Goal: Participate in discussion

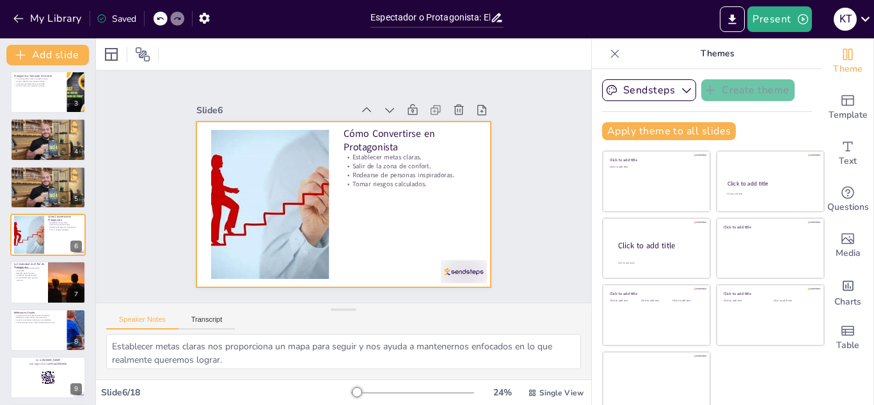
checkbox input "true"
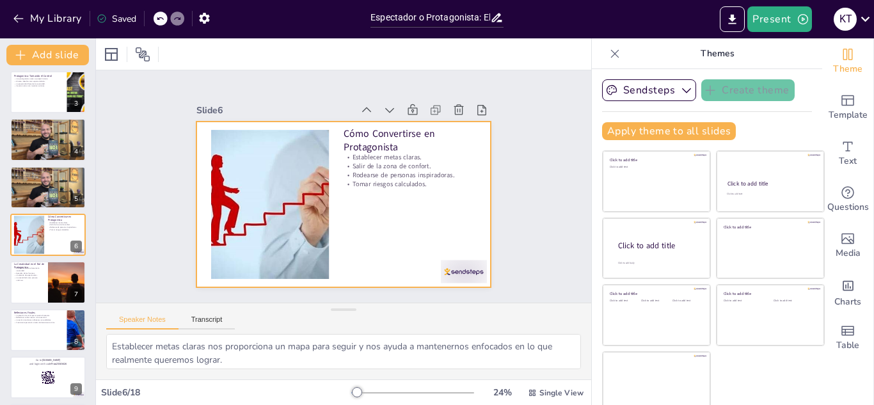
checkbox input "true"
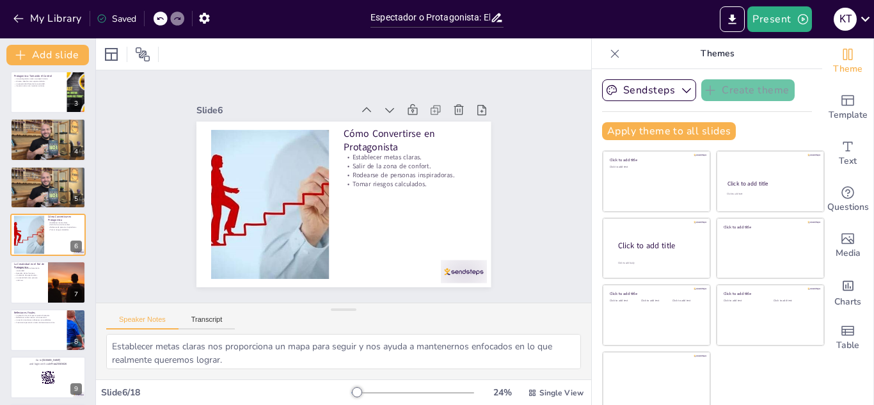
checkbox input "true"
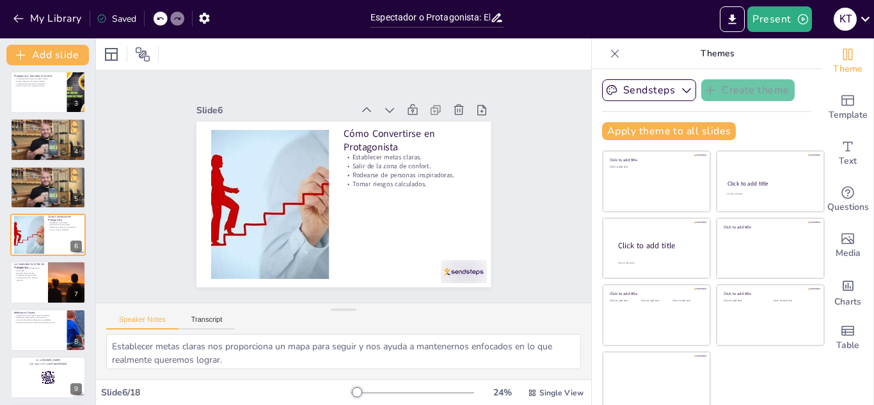
checkbox input "true"
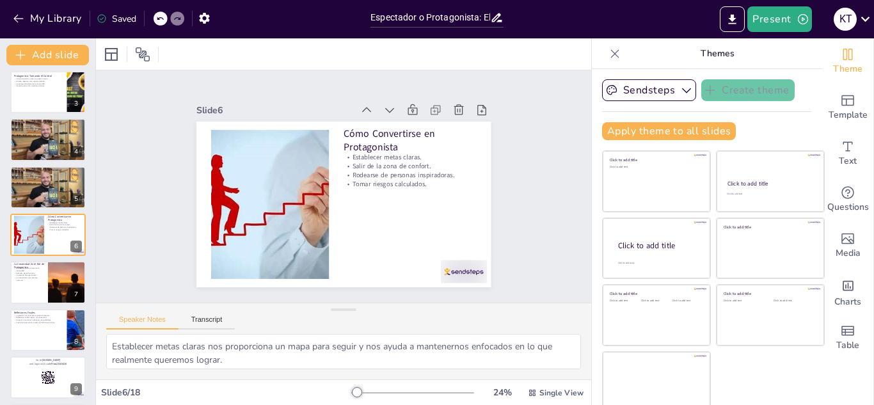
checkbox input "true"
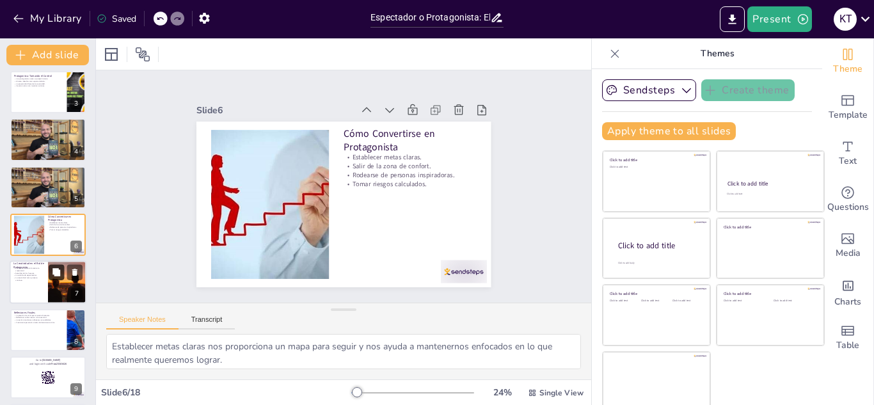
checkbox input "true"
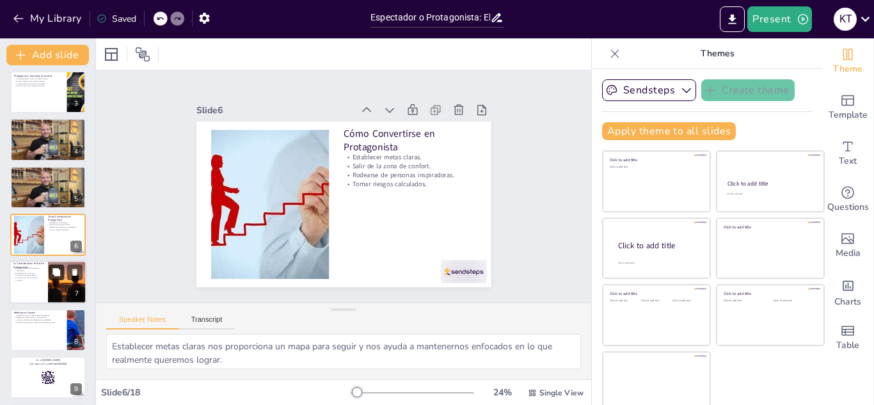
checkbox input "true"
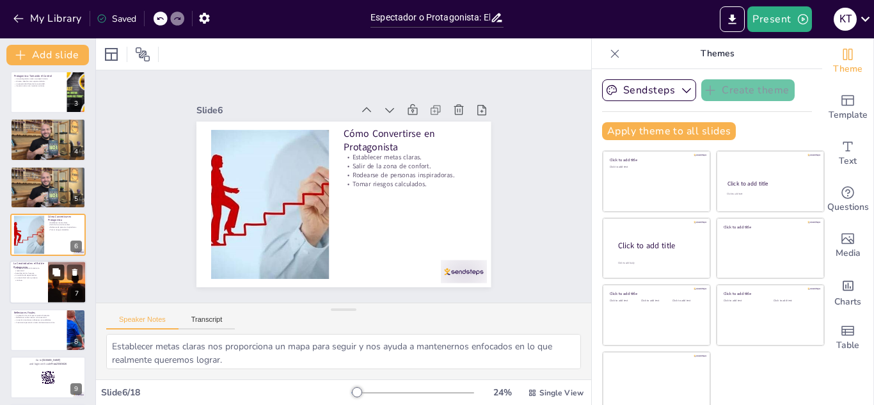
click at [61, 277] on button at bounding box center [56, 272] width 15 height 15
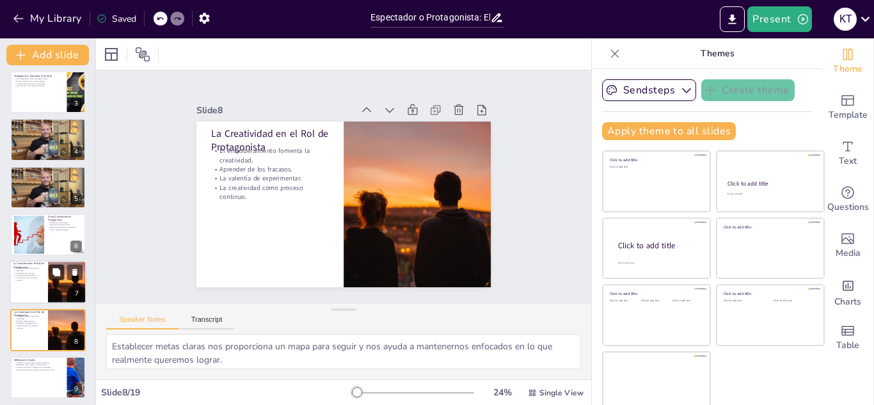
checkbox input "true"
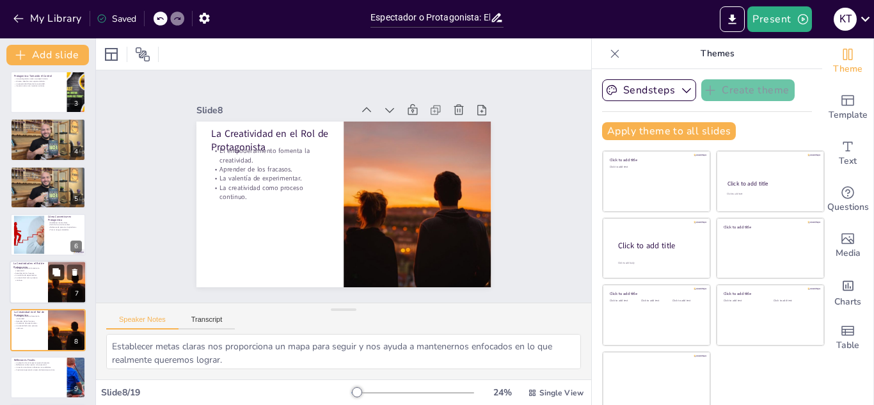
scroll to position [195, 0]
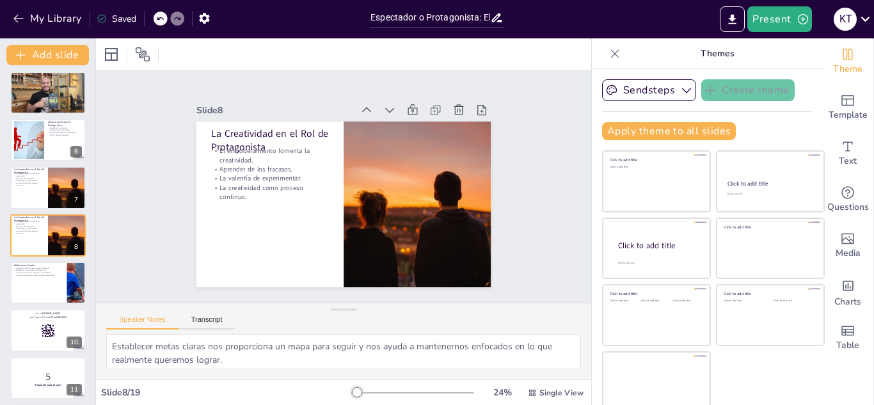
checkbox input "true"
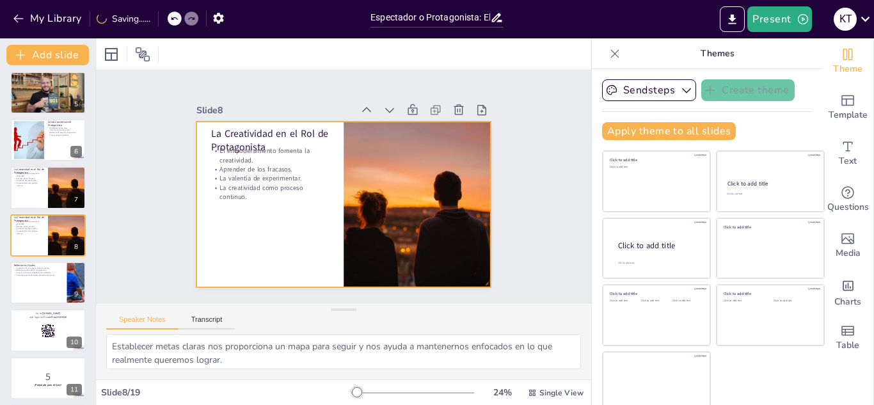
checkbox input "true"
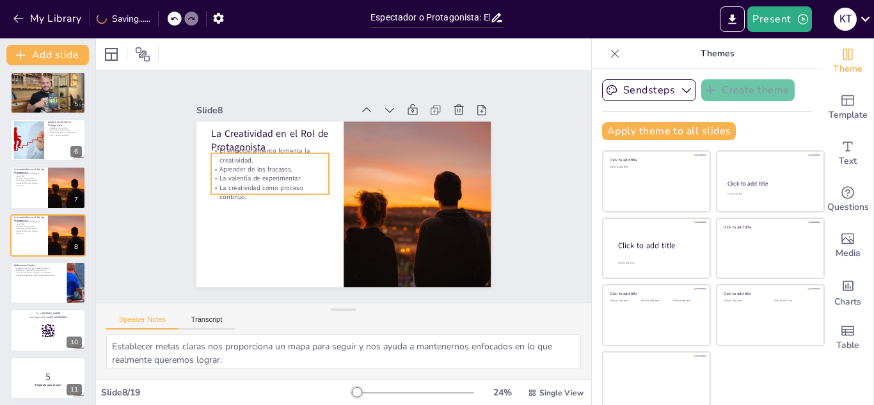
checkbox input "true"
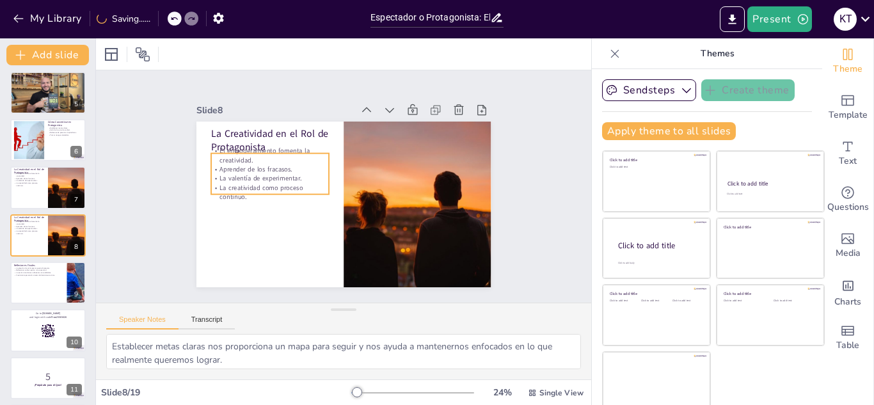
checkbox input "true"
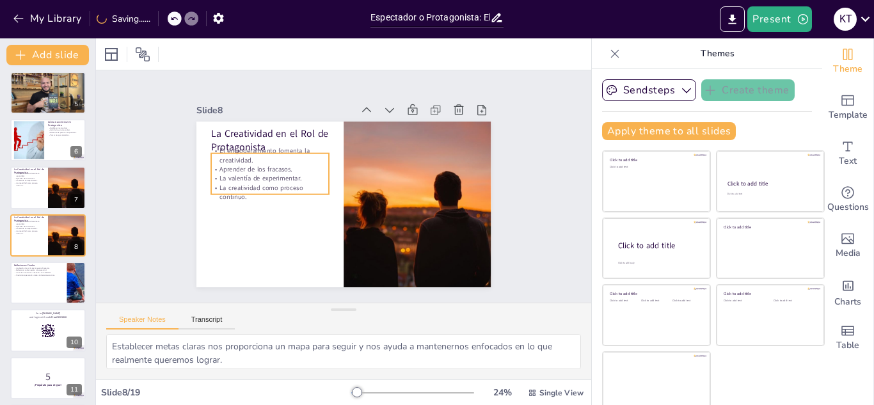
checkbox input "true"
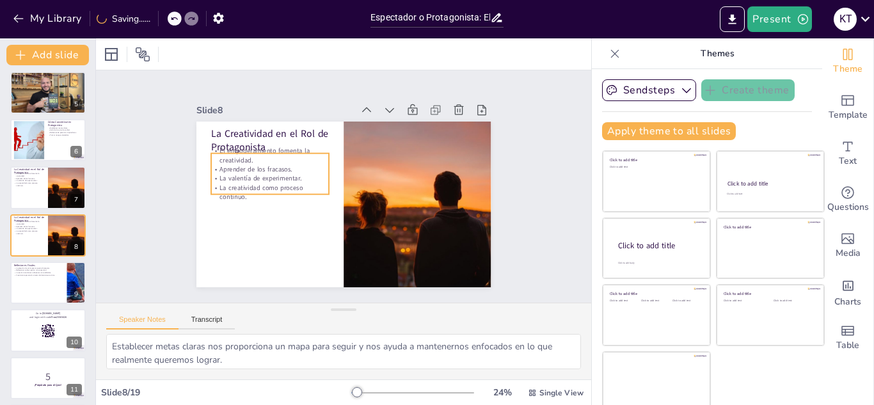
checkbox input "true"
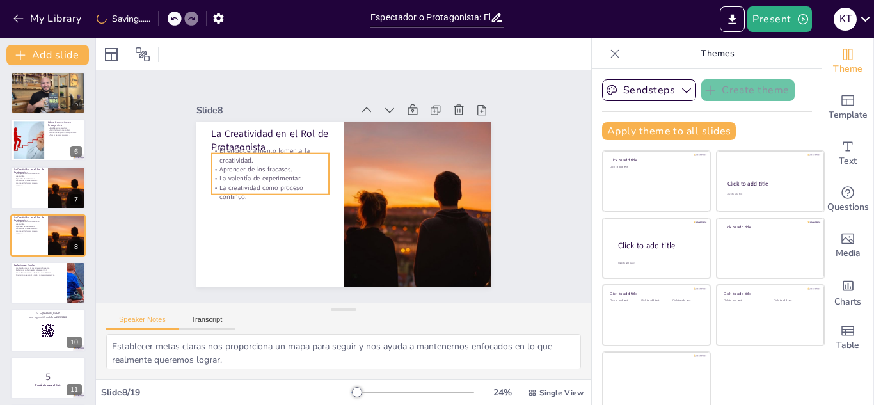
drag, startPoint x: 285, startPoint y: 143, endPoint x: 279, endPoint y: 151, distance: 10.5
click at [283, 147] on p "El empoderamiento fomenta la creatividad." at bounding box center [270, 156] width 118 height 19
checkbox input "true"
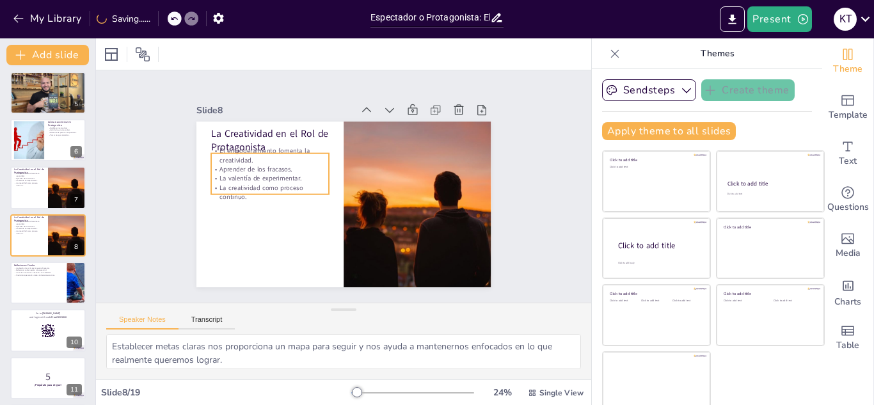
checkbox input "true"
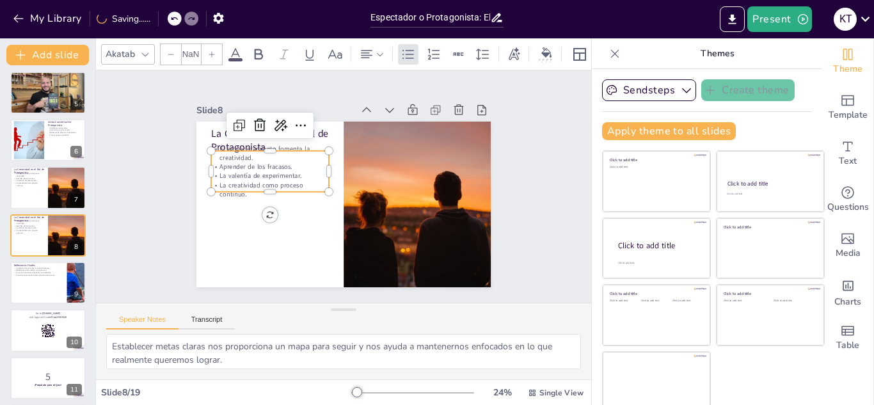
checkbox input "true"
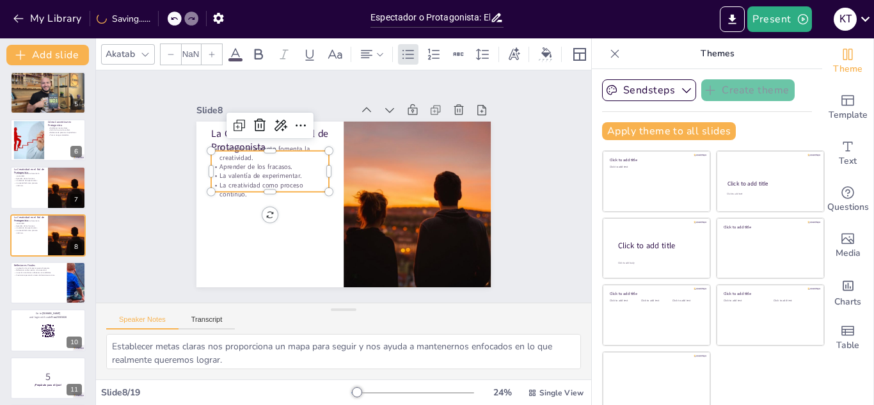
type input "32"
checkbox input "true"
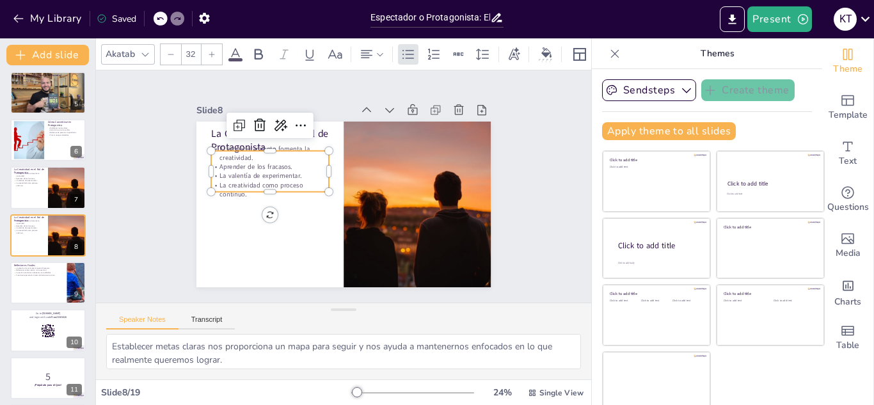
checkbox input "true"
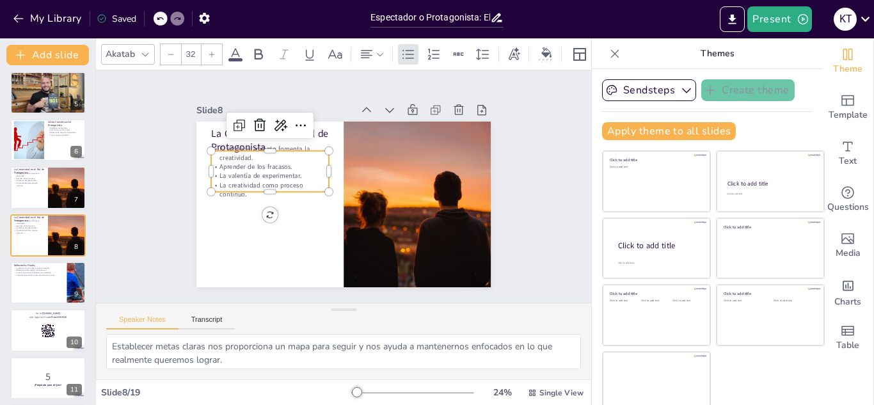
checkbox input "true"
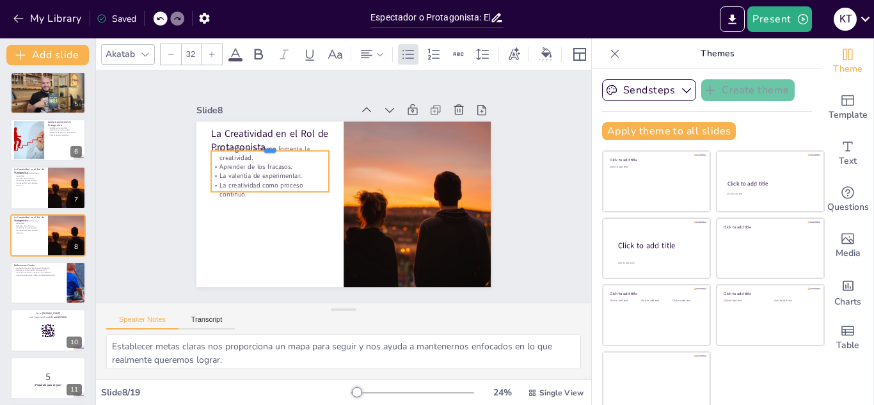
checkbox input "true"
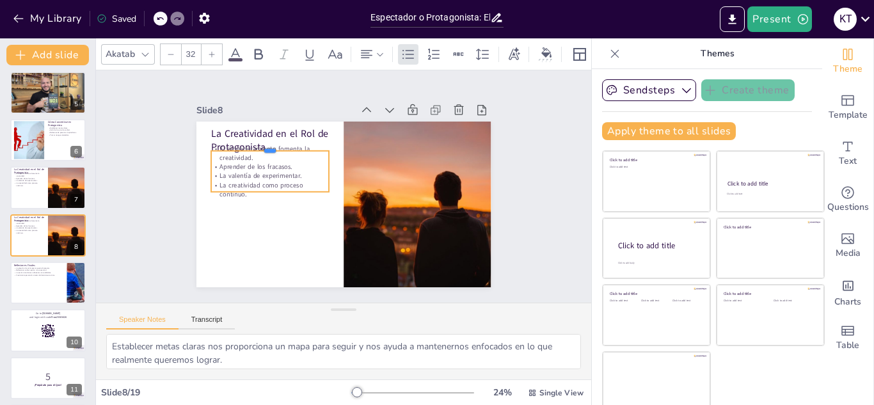
checkbox input "true"
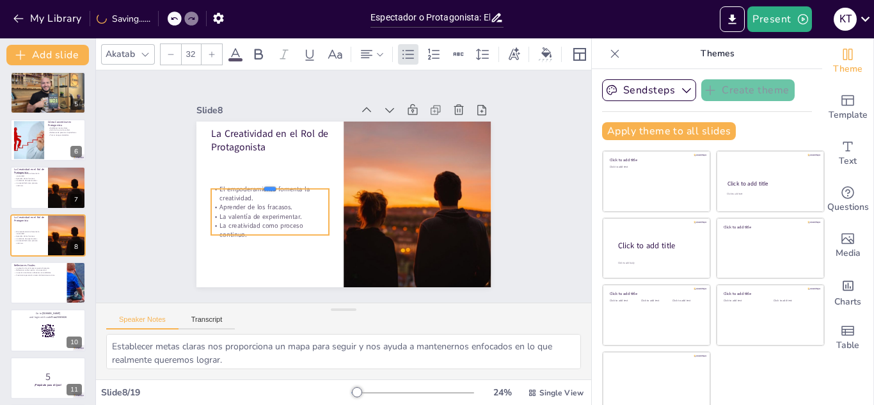
checkbox input "true"
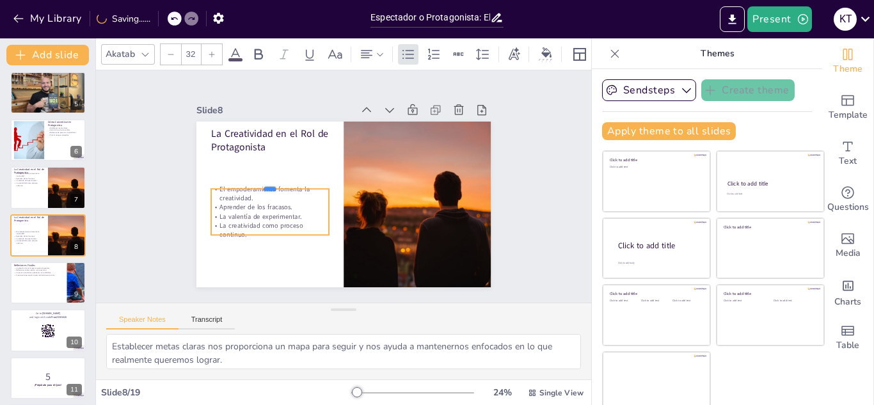
checkbox input "true"
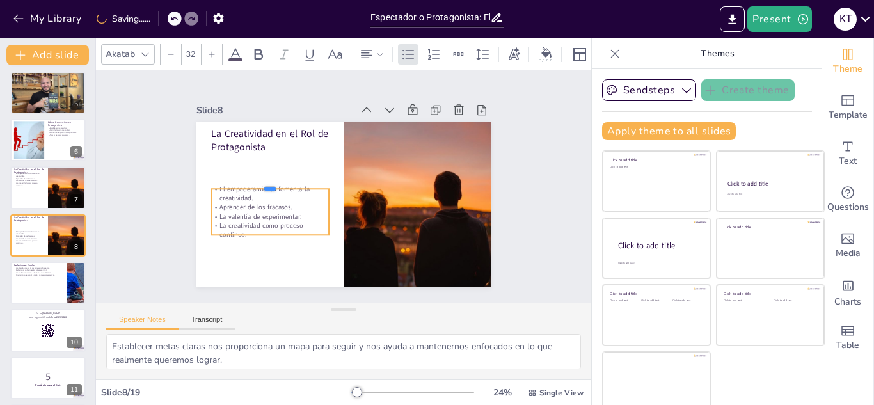
checkbox input "true"
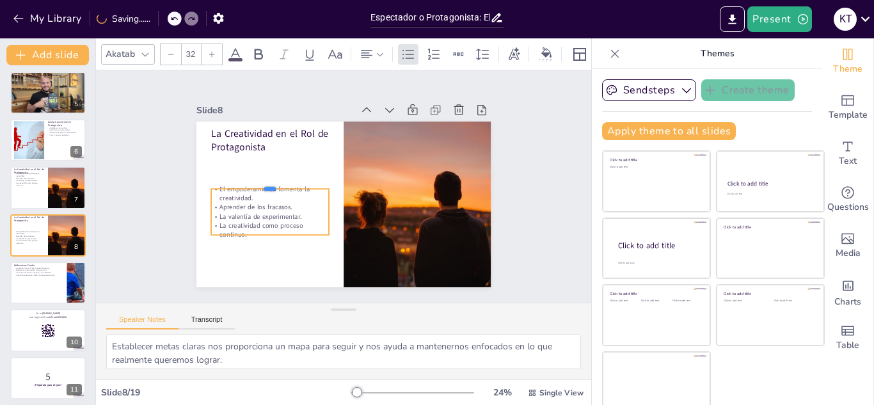
checkbox input "true"
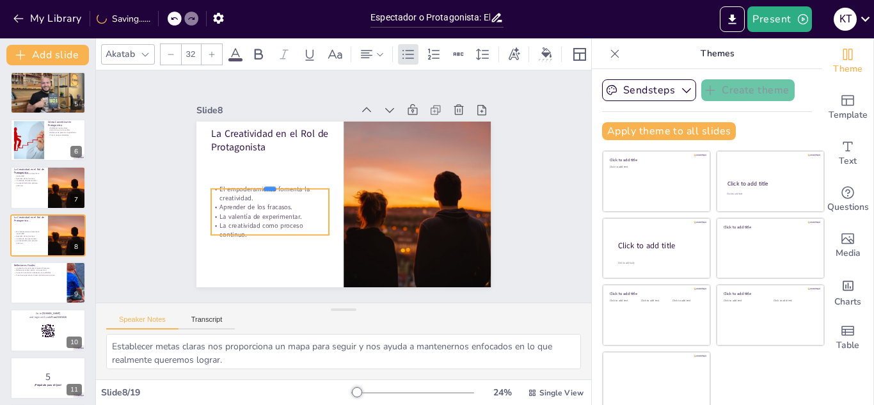
checkbox input "true"
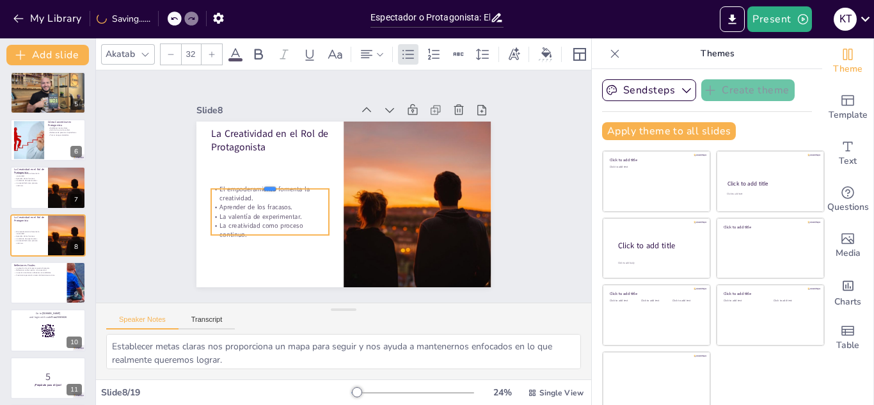
drag, startPoint x: 278, startPoint y: 145, endPoint x: 267, endPoint y: 235, distance: 90.2
click at [267, 235] on div "La Creatividad en el Rol de Protagonista El empoderamiento fomenta la creativid…" at bounding box center [343, 205] width 294 height 166
checkbox input "true"
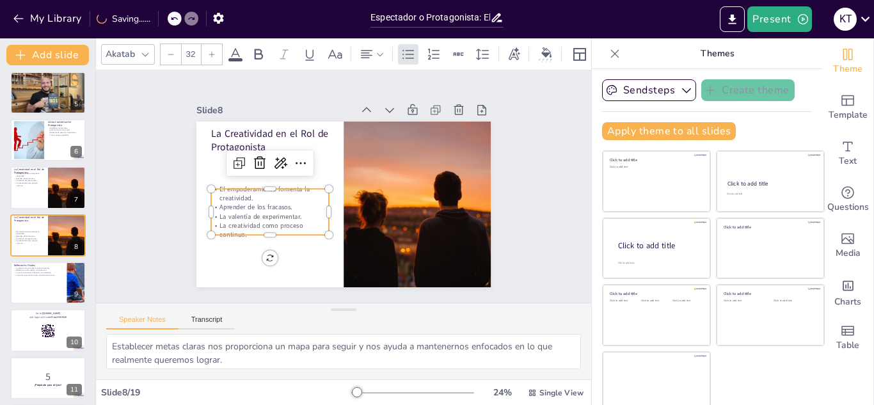
checkbox input "true"
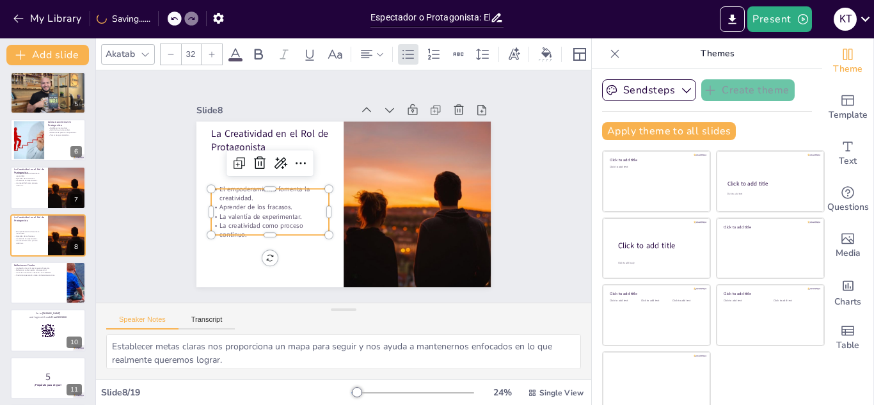
checkbox input "true"
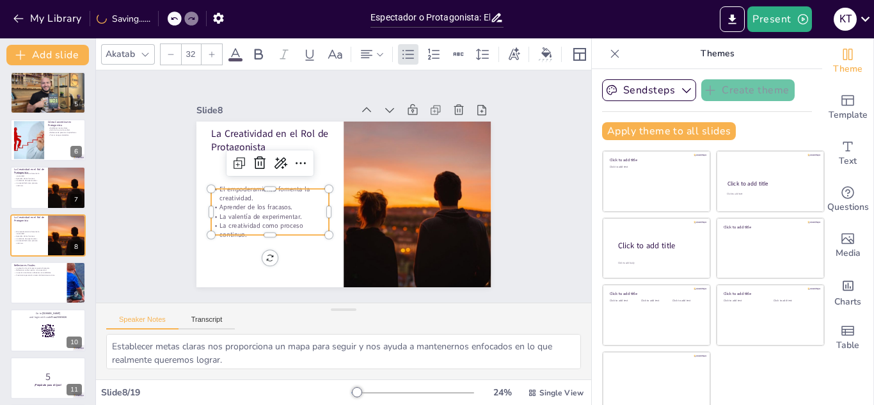
checkbox input "true"
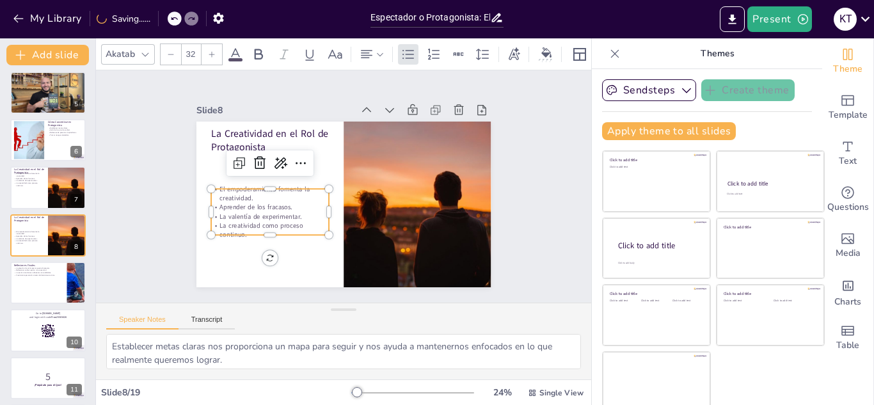
checkbox input "true"
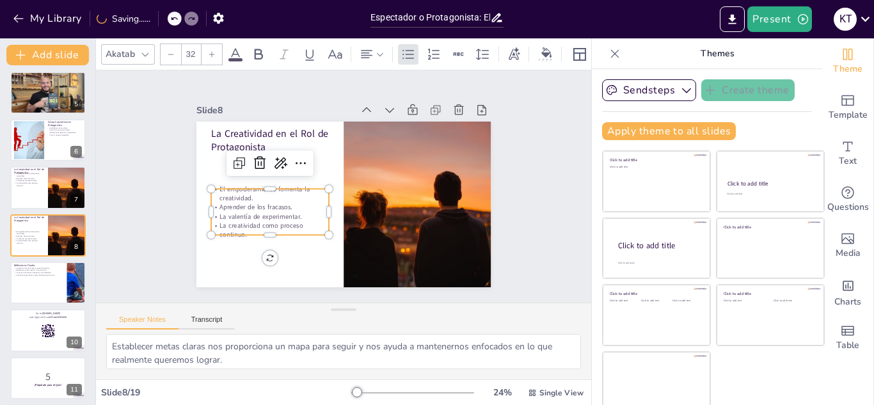
checkbox input "true"
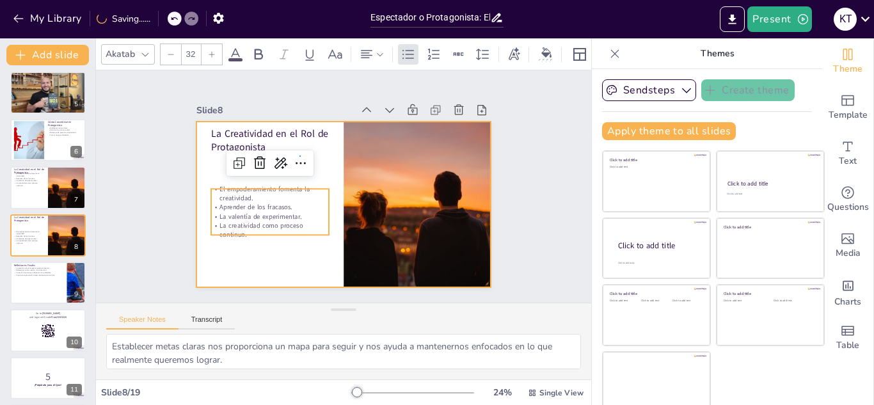
checkbox input "true"
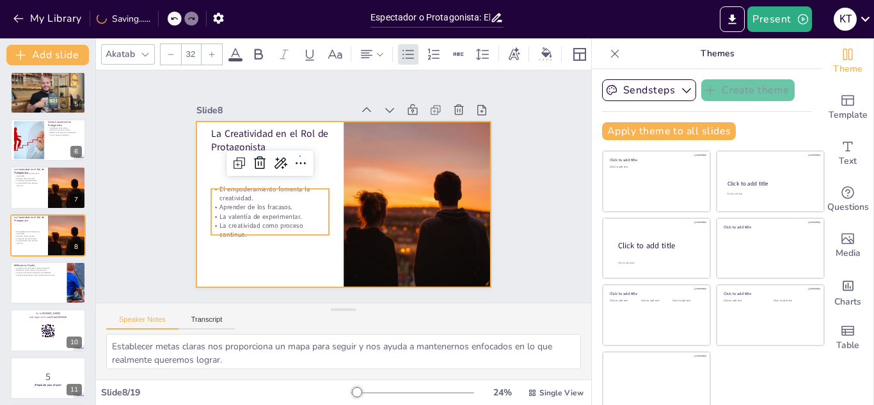
click at [299, 157] on div at bounding box center [343, 205] width 294 height 166
checkbox input "true"
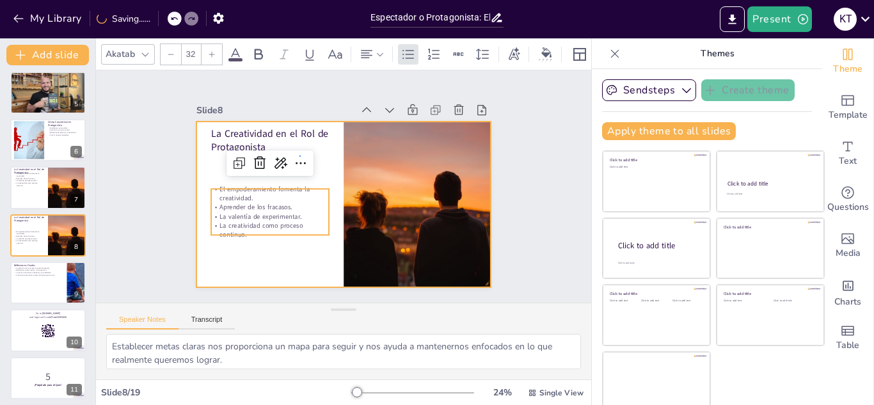
checkbox input "true"
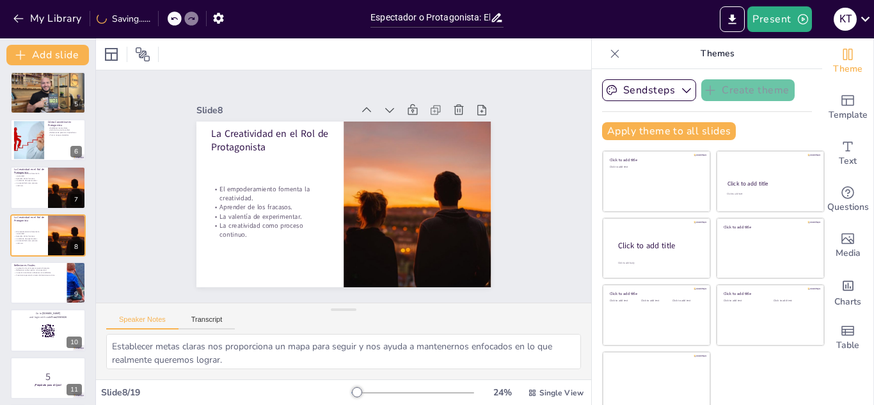
checkbox input "true"
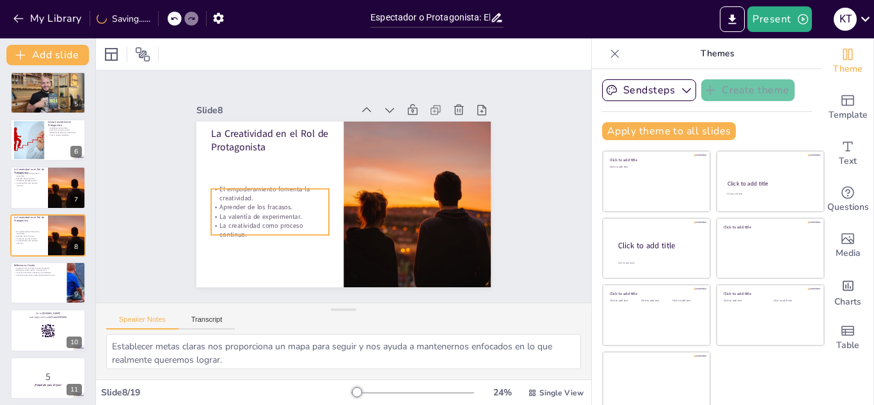
checkbox input "true"
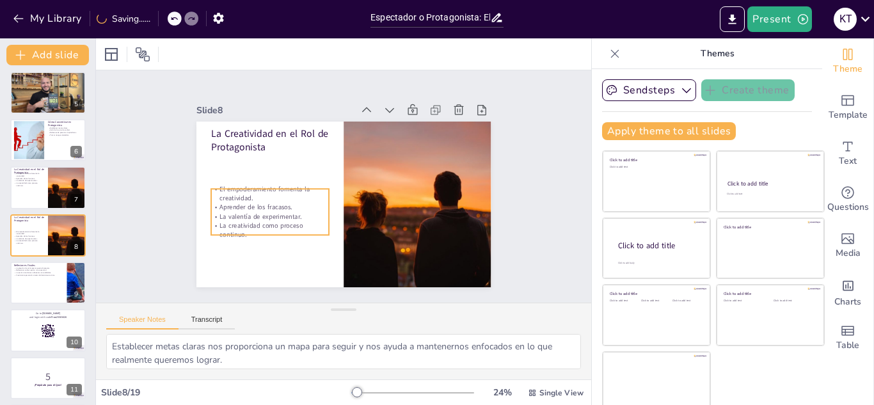
checkbox input "true"
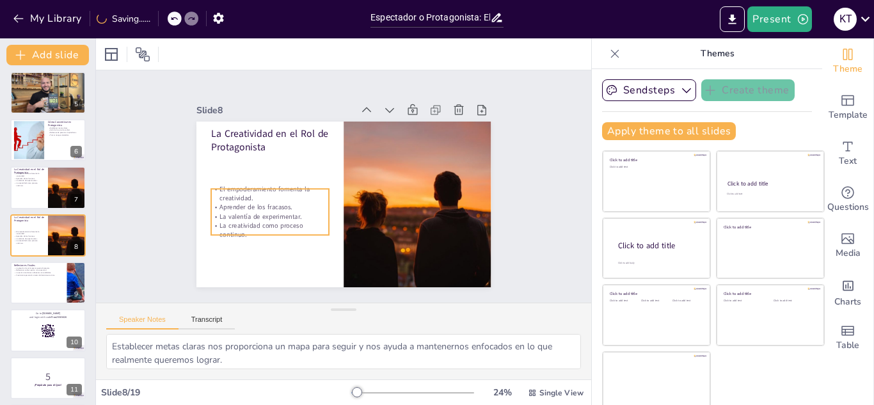
checkbox input "true"
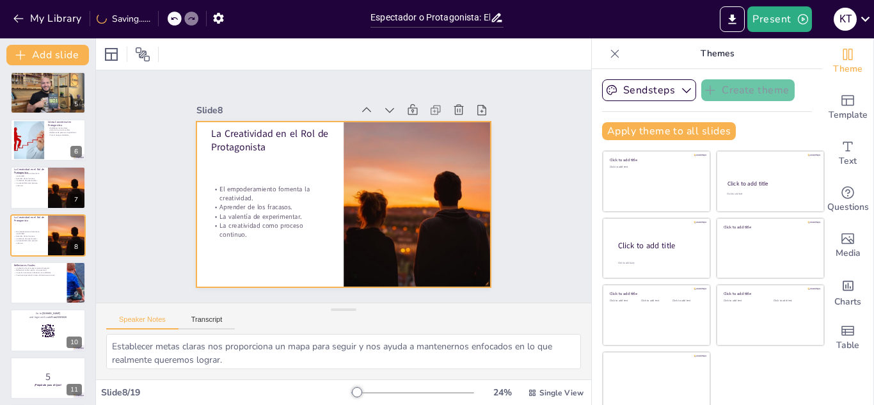
checkbox input "true"
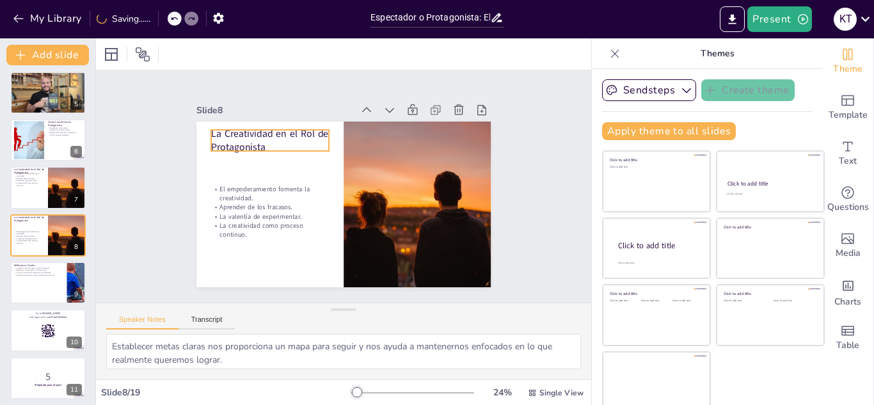
checkbox input "true"
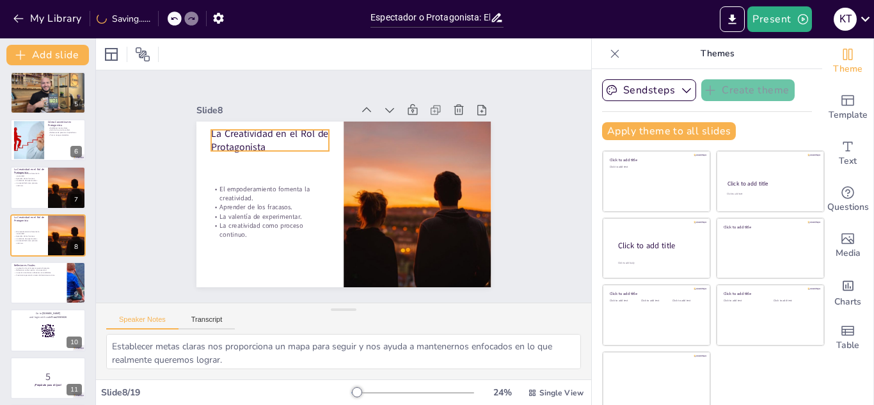
checkbox input "true"
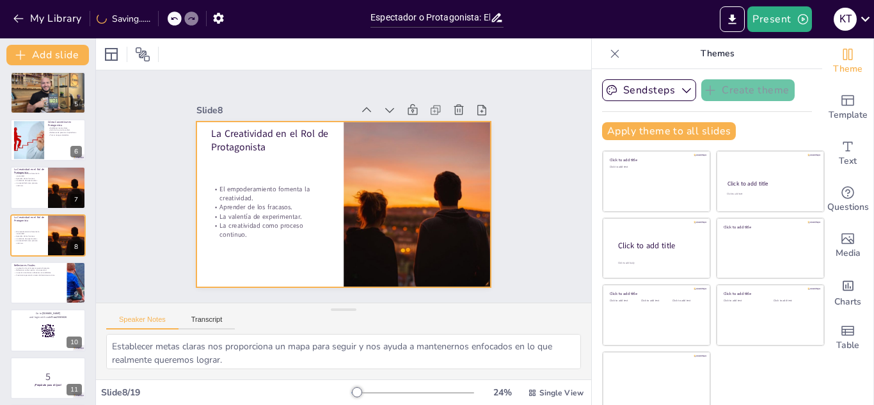
checkbox input "true"
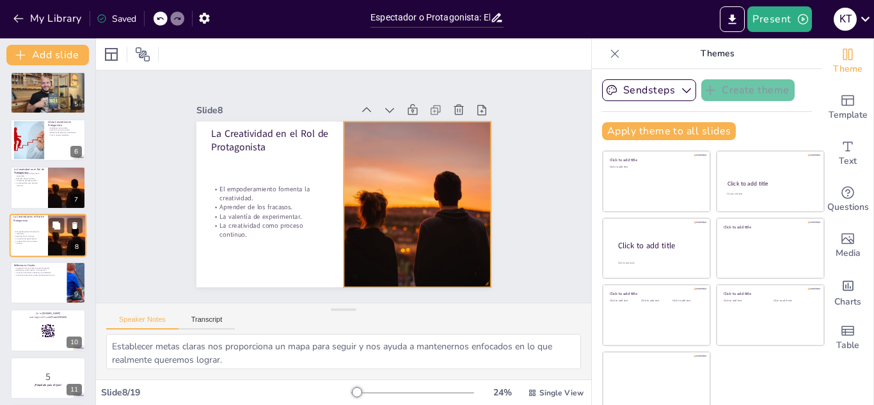
click at [51, 242] on div at bounding box center [67, 236] width 67 height 44
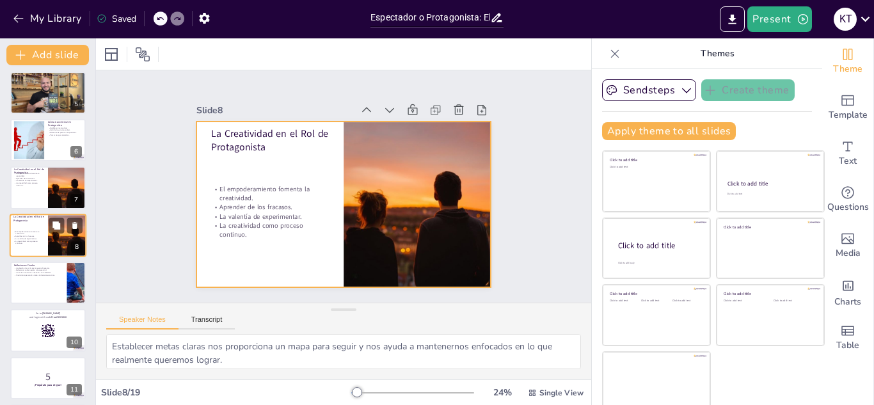
click at [35, 227] on div at bounding box center [48, 236] width 77 height 44
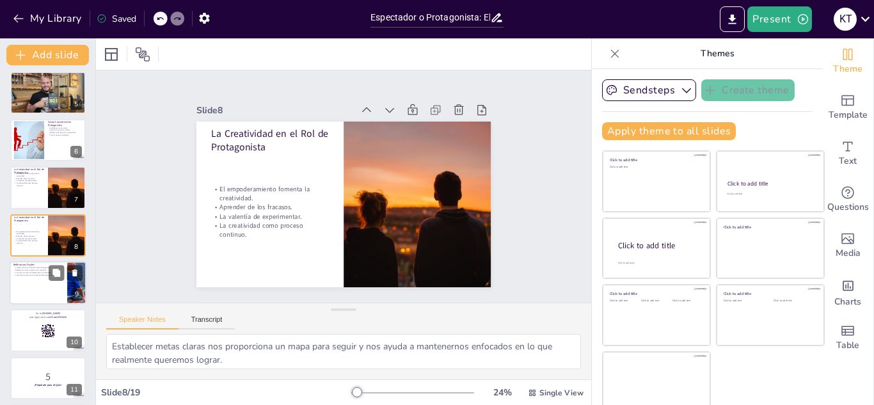
click at [49, 288] on div at bounding box center [48, 283] width 77 height 44
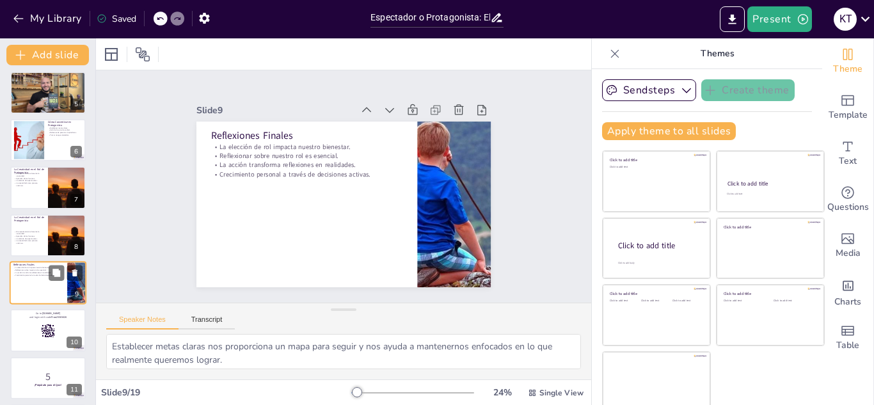
scroll to position [242, 0]
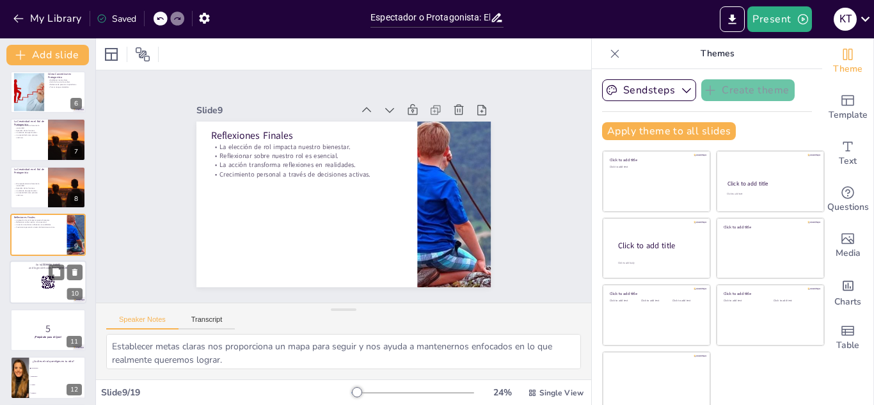
click at [54, 282] on rect at bounding box center [48, 283] width 14 height 14
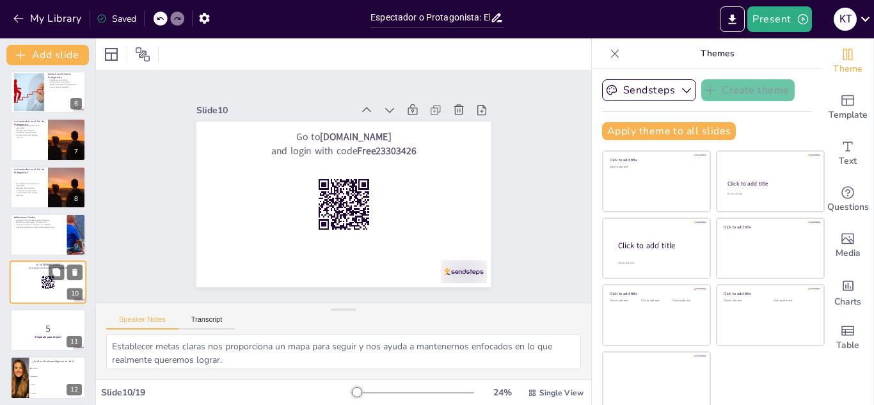
scroll to position [290, 0]
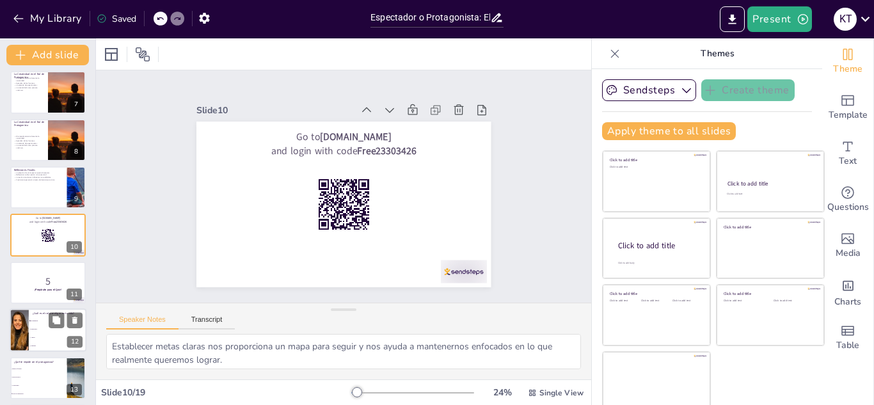
click at [44, 326] on li "Espectador" at bounding box center [58, 330] width 58 height 8
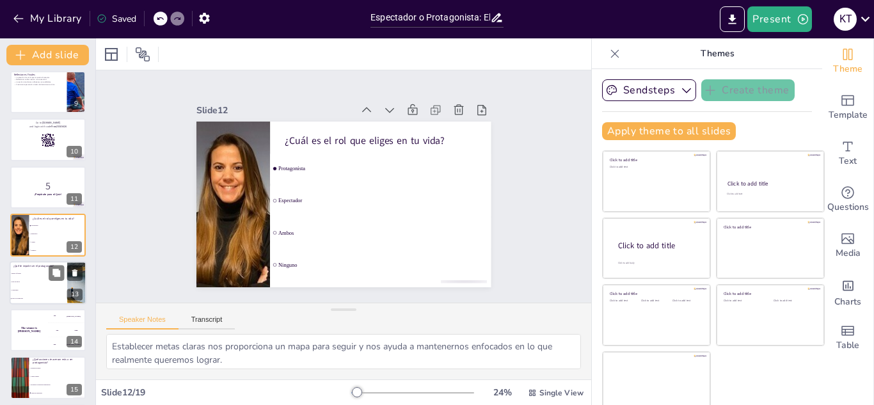
click at [56, 283] on li "Falta de apoyo" at bounding box center [39, 282] width 58 height 8
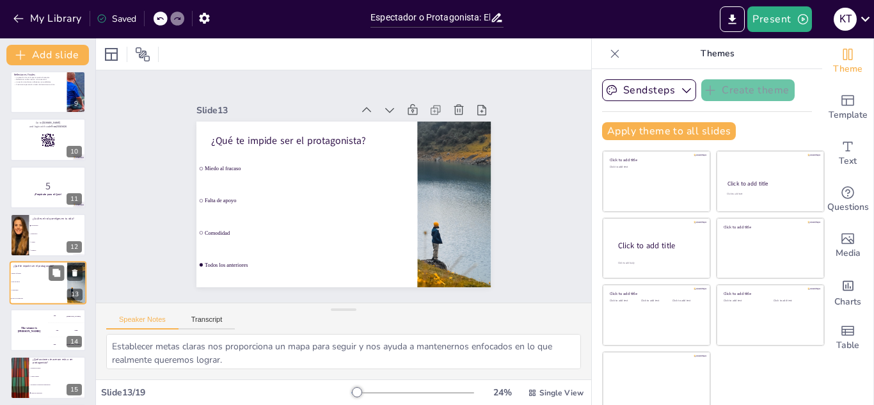
scroll to position [433, 0]
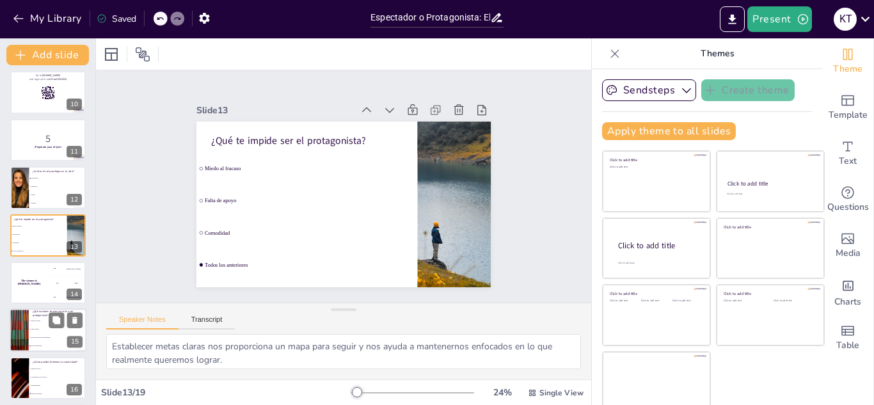
click at [45, 334] on li "Rodearse de personas inspiradoras" at bounding box center [58, 338] width 58 height 8
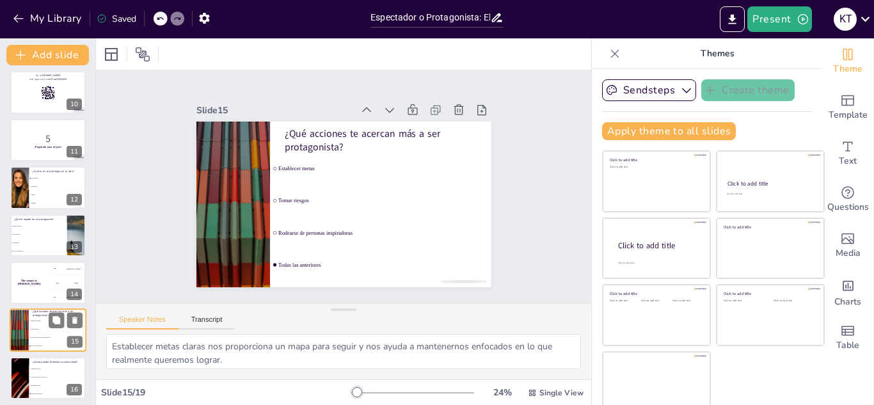
scroll to position [528, 0]
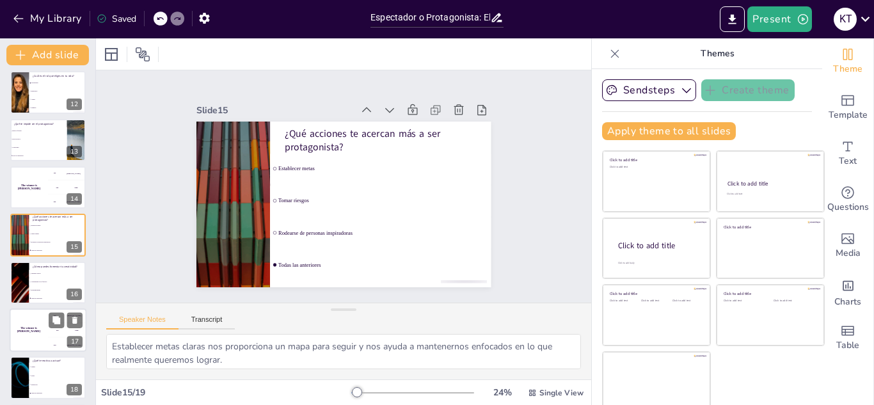
click at [38, 331] on h4 "The winner is [PERSON_NAME]" at bounding box center [29, 330] width 38 height 6
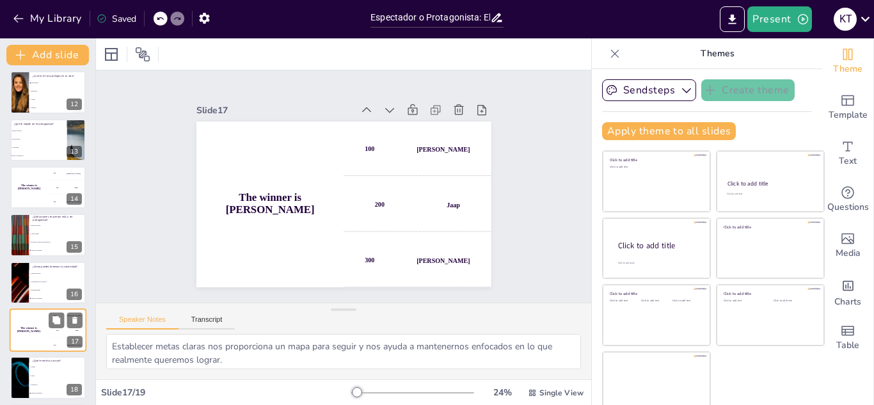
scroll to position [580, 0]
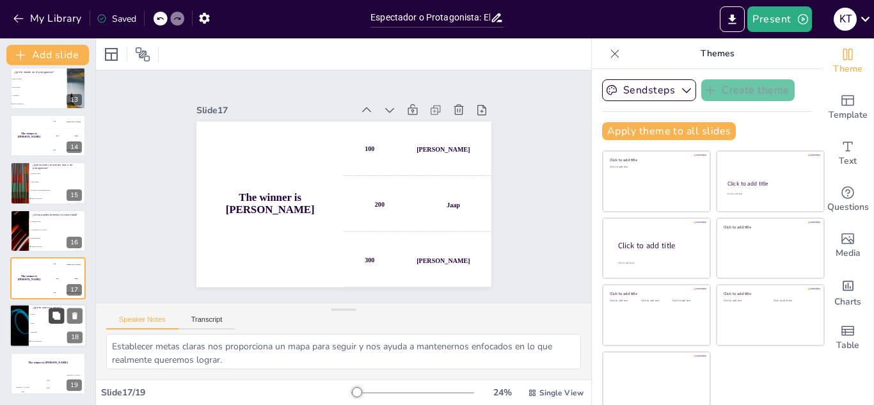
click at [49, 315] on div "¿Qué te motiva a actuar? Sueños Metas Inspiración Todas las anteriores 18" at bounding box center [48, 327] width 77 height 44
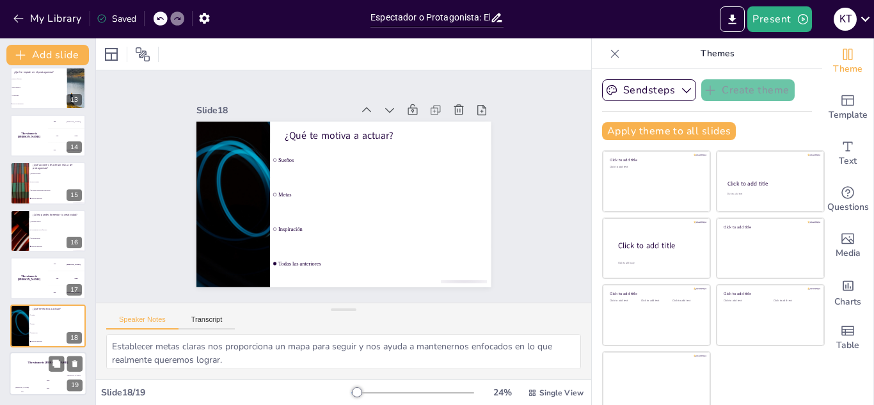
click at [45, 376] on div "Jaap 200" at bounding box center [48, 385] width 26 height 22
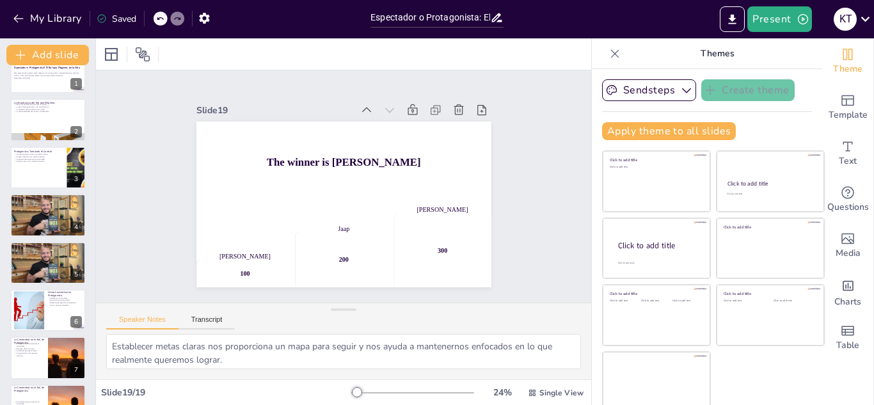
scroll to position [0, 0]
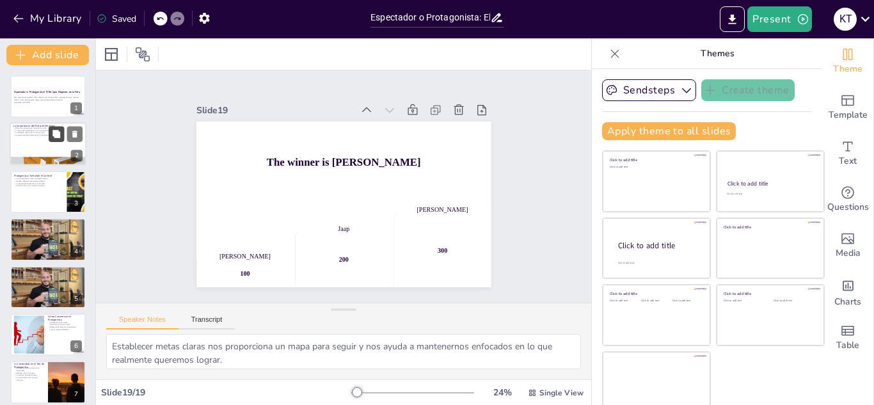
click at [58, 136] on icon at bounding box center [56, 135] width 8 height 8
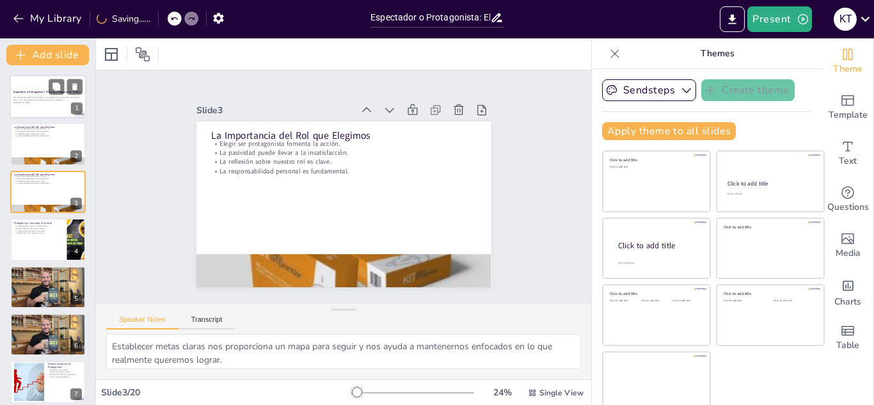
click at [38, 95] on div "Esta presentación explora cómo elegimos ser protagonistas o espectadores en nue…" at bounding box center [47, 99] width 69 height 9
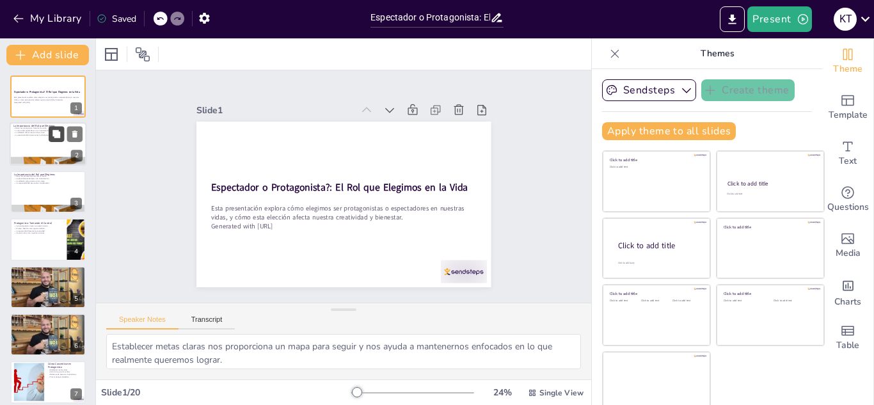
click at [49, 136] on button at bounding box center [56, 134] width 15 height 15
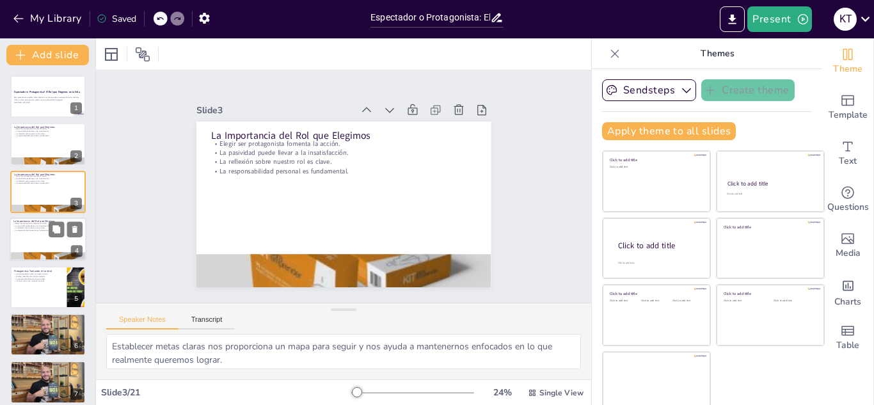
click at [47, 240] on div at bounding box center [48, 240] width 77 height 44
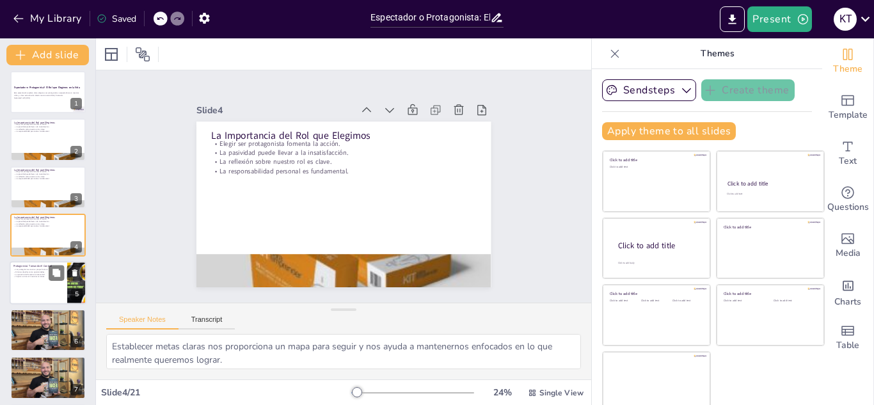
click at [47, 290] on div at bounding box center [48, 283] width 77 height 44
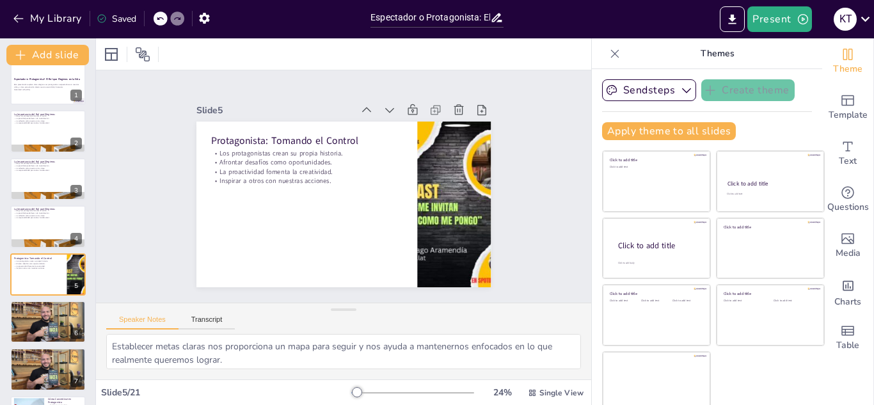
scroll to position [0, 0]
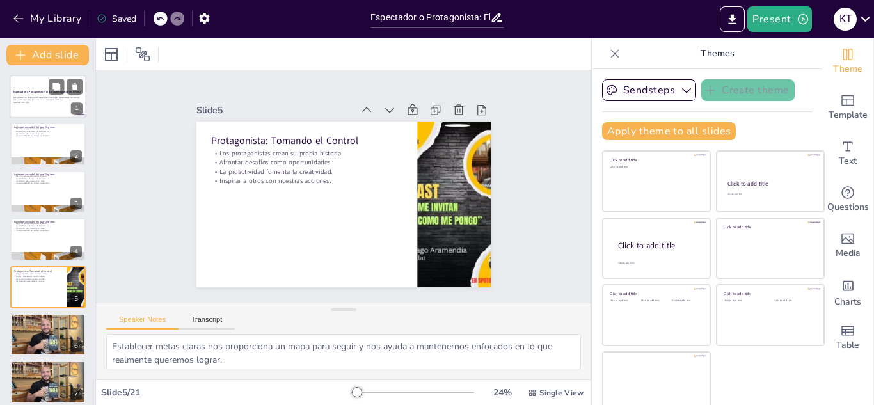
click at [36, 102] on p "Generated with [URL]" at bounding box center [47, 102] width 69 height 3
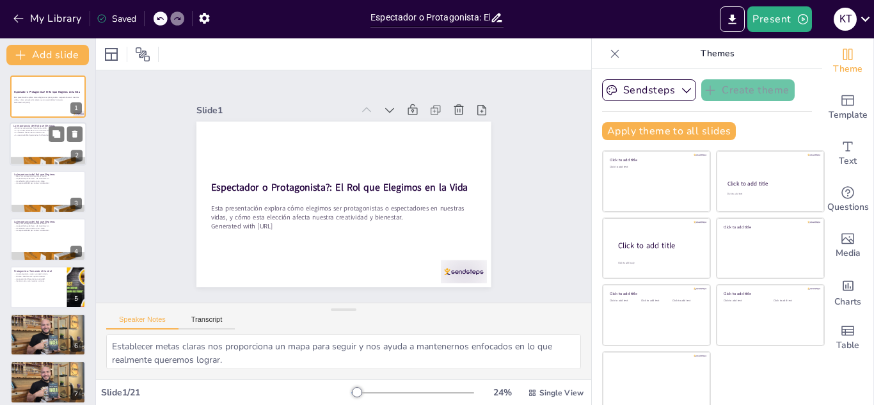
click at [35, 137] on div at bounding box center [48, 145] width 77 height 44
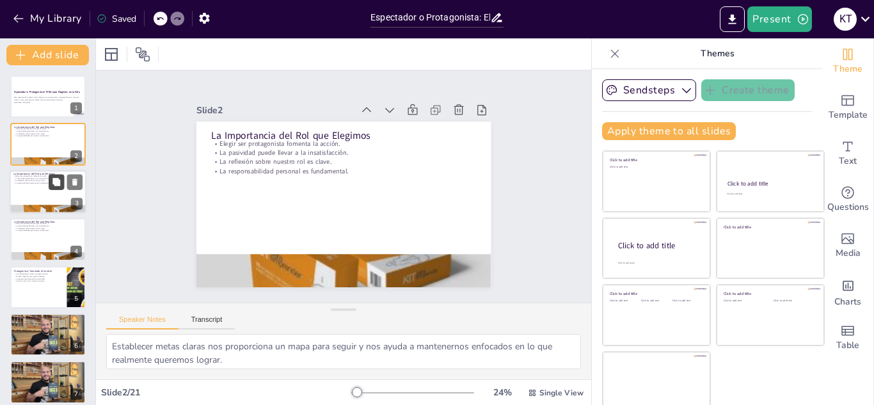
click at [56, 189] on button at bounding box center [56, 181] width 15 height 15
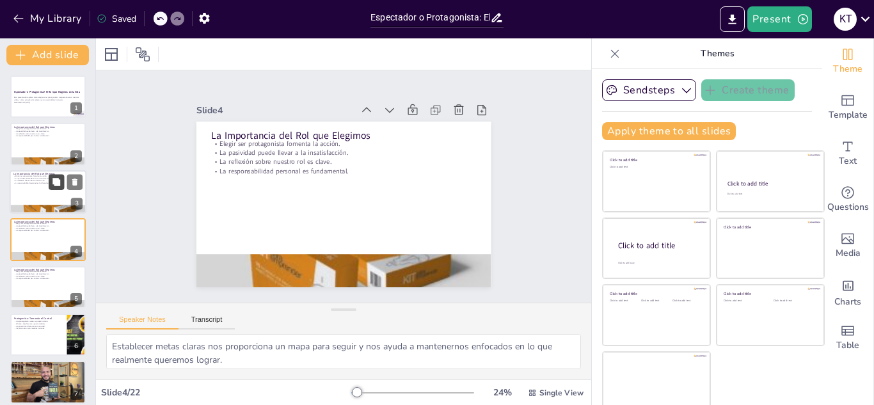
scroll to position [4, 0]
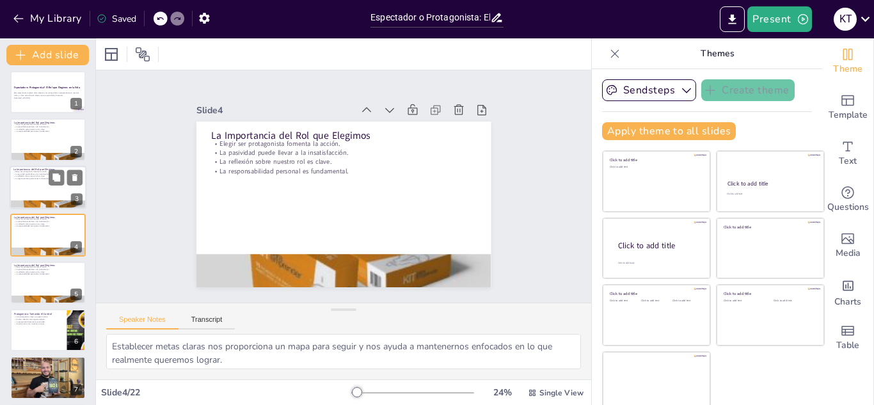
click at [34, 189] on div at bounding box center [48, 188] width 77 height 44
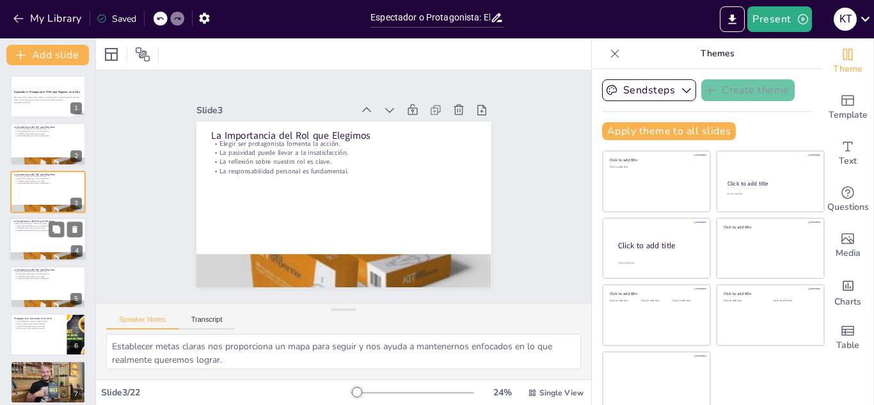
click at [25, 244] on div at bounding box center [48, 240] width 77 height 44
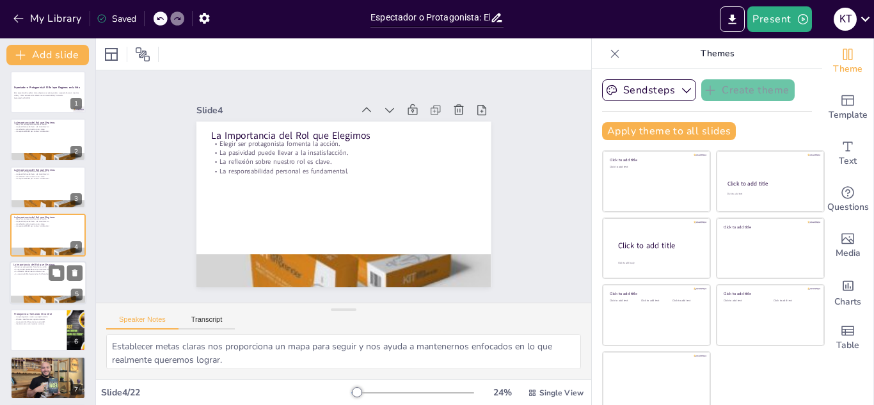
click at [24, 280] on div at bounding box center [48, 283] width 77 height 44
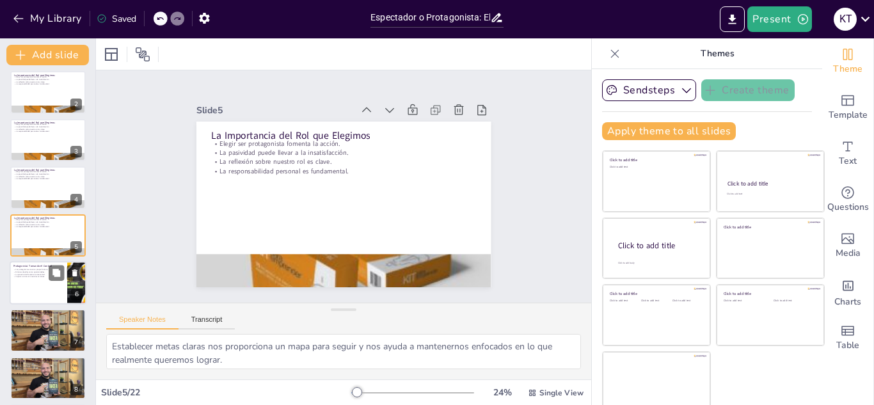
click at [28, 291] on div at bounding box center [48, 283] width 77 height 44
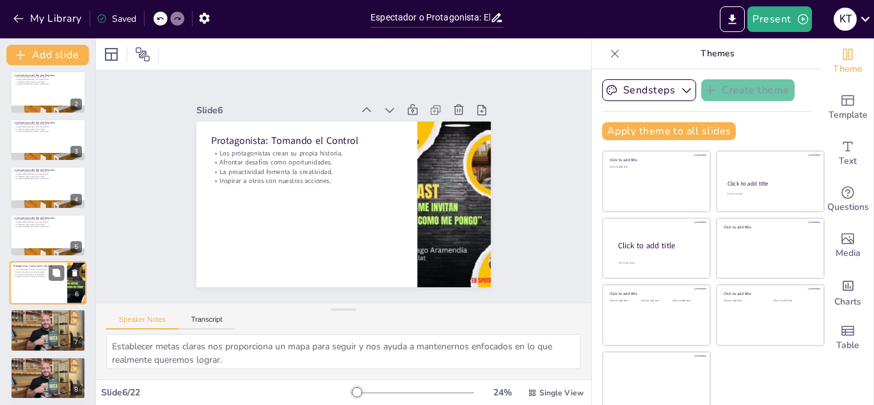
scroll to position [100, 0]
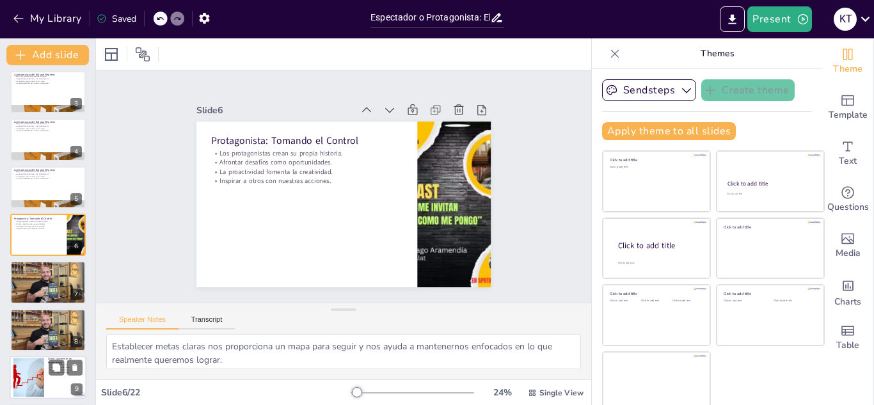
click at [29, 372] on div at bounding box center [28, 377] width 58 height 39
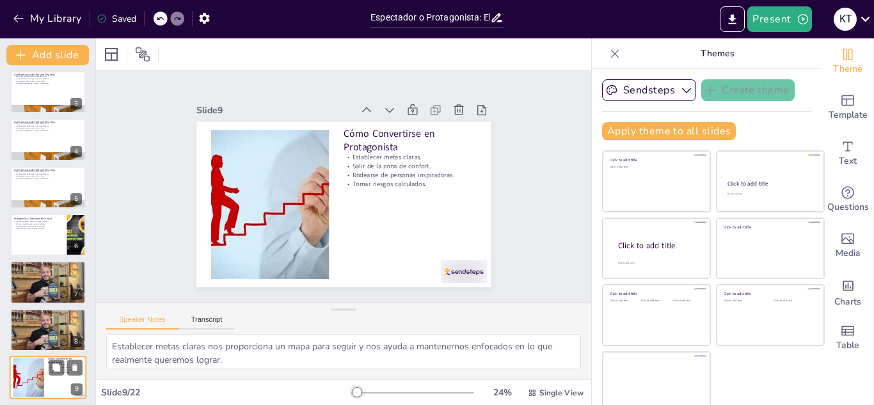
scroll to position [242, 0]
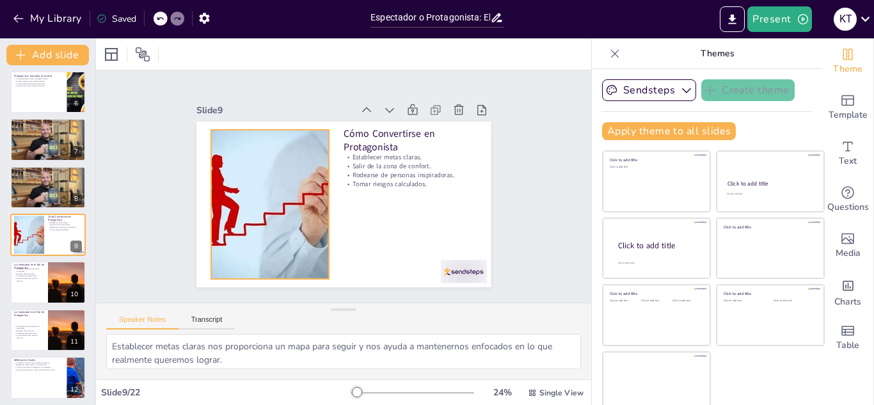
click at [285, 251] on div at bounding box center [270, 204] width 224 height 149
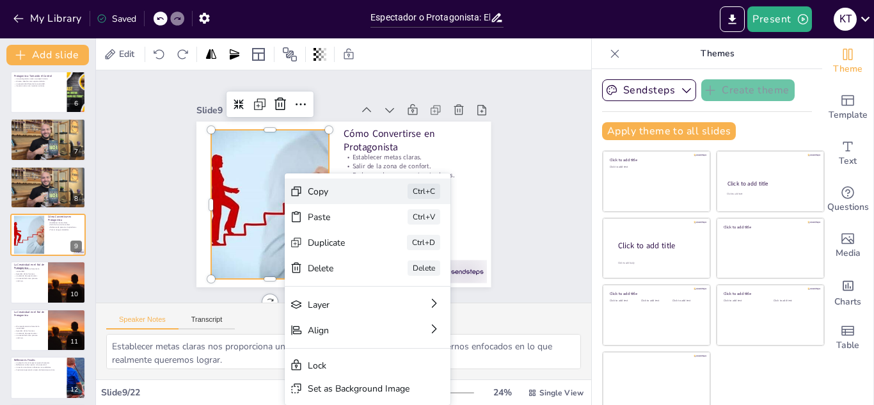
click at [319, 188] on div "Copy" at bounding box center [340, 192] width 64 height 12
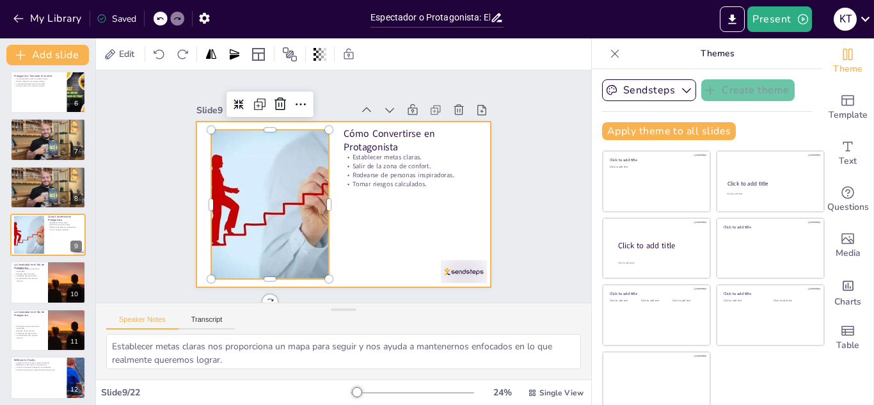
click at [353, 263] on div at bounding box center [343, 205] width 294 height 166
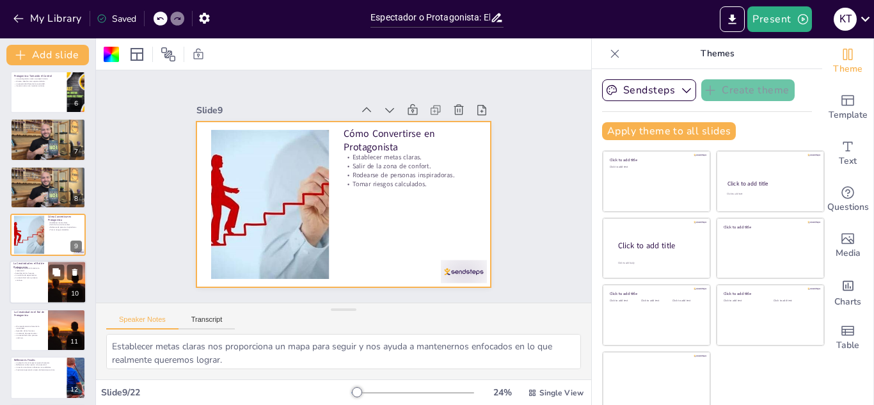
click at [65, 281] on div at bounding box center [67, 283] width 67 height 44
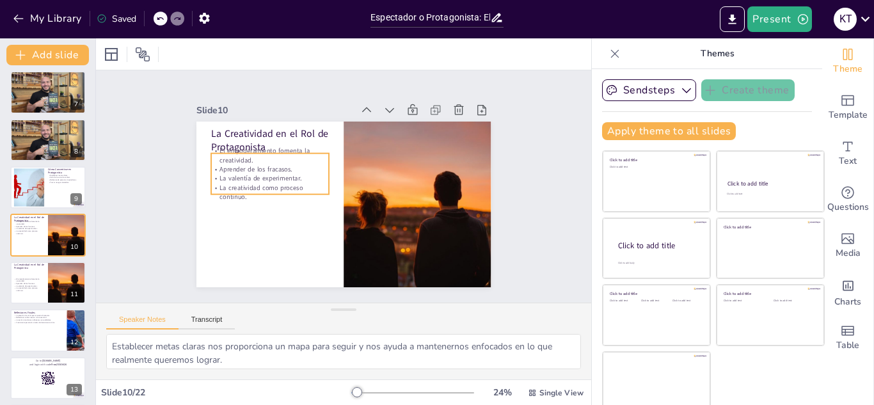
click at [250, 147] on p "El empoderamiento fomenta la creatividad." at bounding box center [270, 156] width 118 height 19
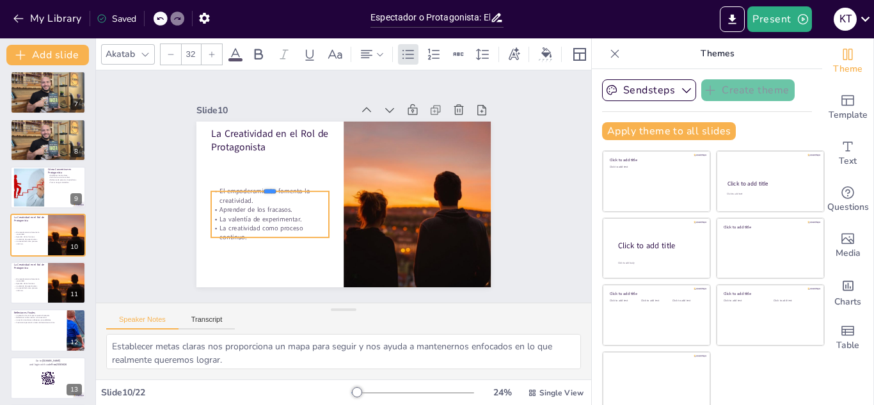
drag, startPoint x: 273, startPoint y: 147, endPoint x: 266, endPoint y: 193, distance: 46.6
click at [266, 193] on div "La Creatividad en el Rol de Protagonista El empoderamiento fomenta la creativid…" at bounding box center [343, 205] width 294 height 166
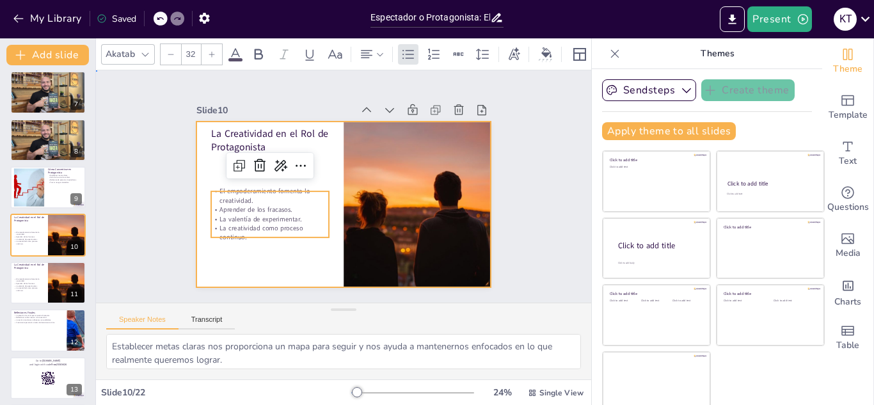
click at [311, 169] on div at bounding box center [343, 205] width 294 height 166
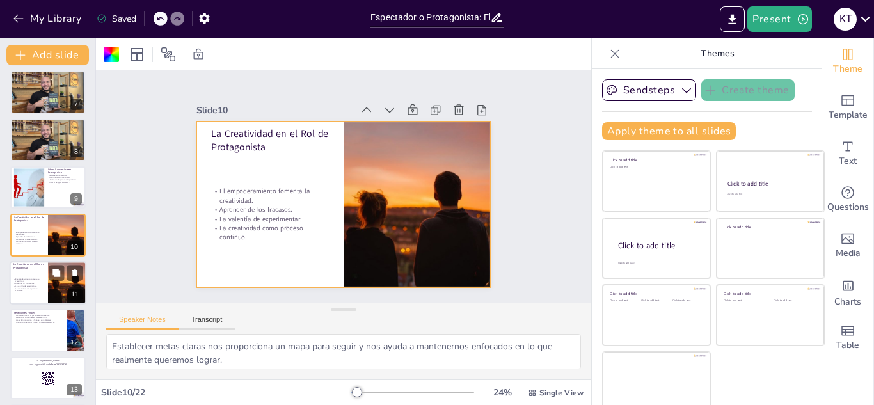
click at [51, 282] on div at bounding box center [67, 283] width 67 height 44
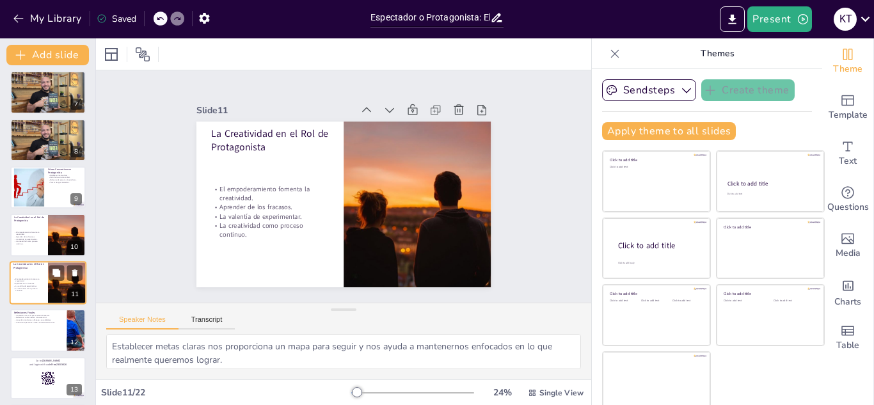
scroll to position [337, 0]
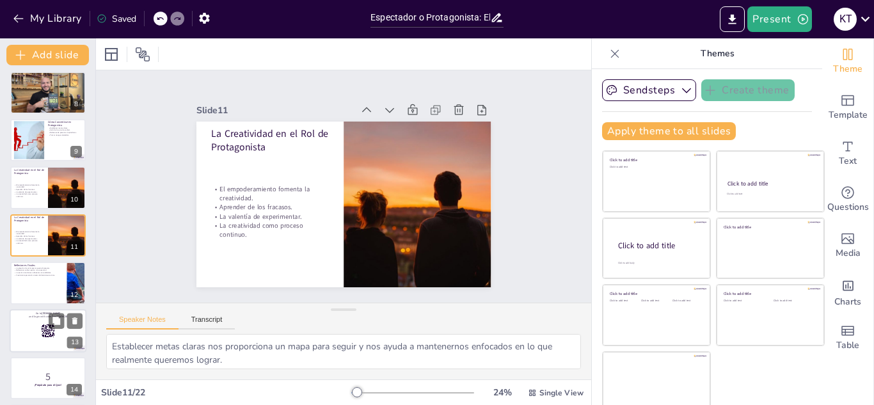
click at [44, 330] on rect at bounding box center [48, 331] width 14 height 14
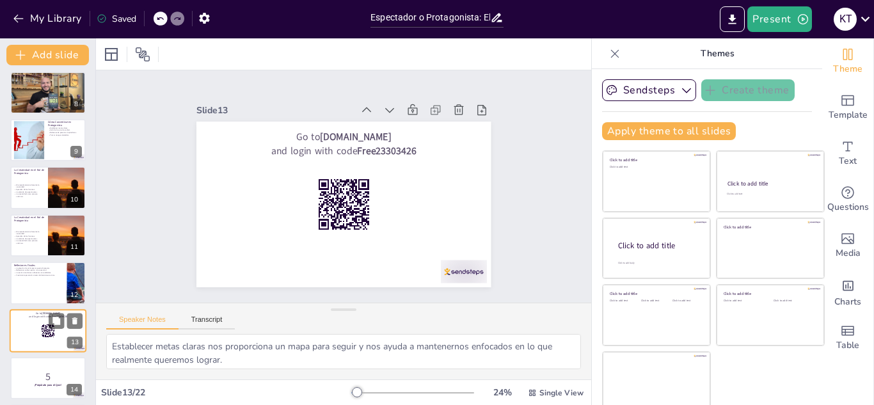
scroll to position [433, 0]
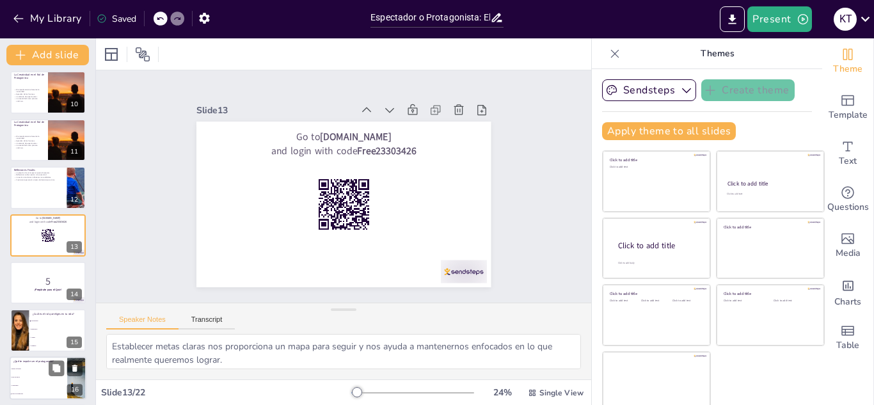
click at [47, 385] on span "Comodidad" at bounding box center [39, 386] width 55 height 2
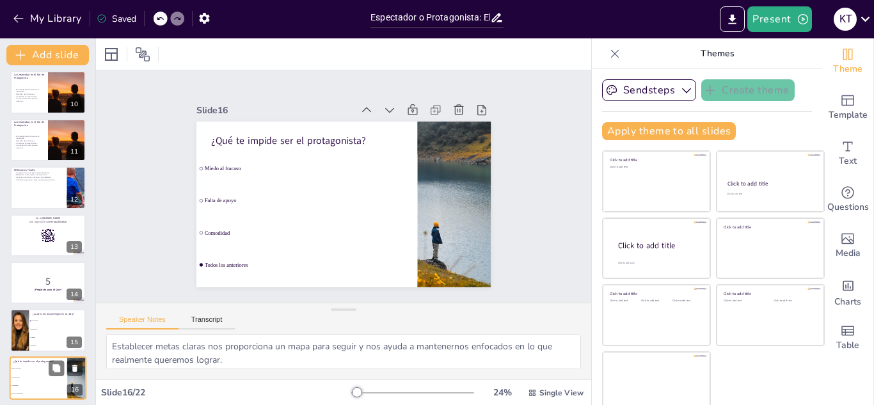
scroll to position [575, 0]
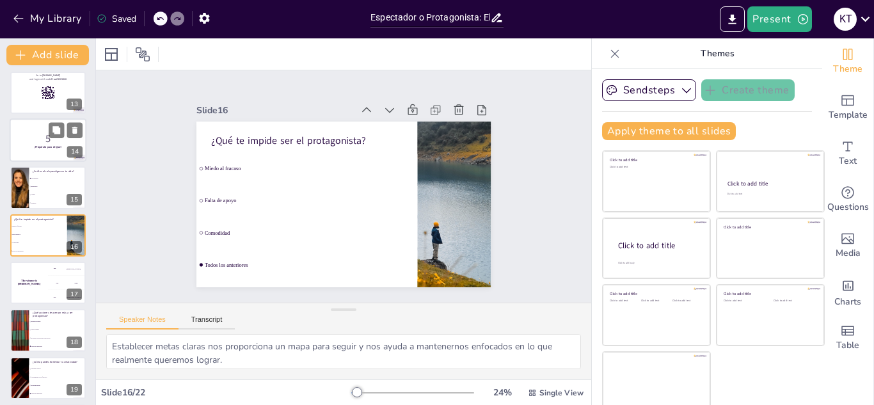
click at [53, 142] on p "5" at bounding box center [47, 139] width 69 height 14
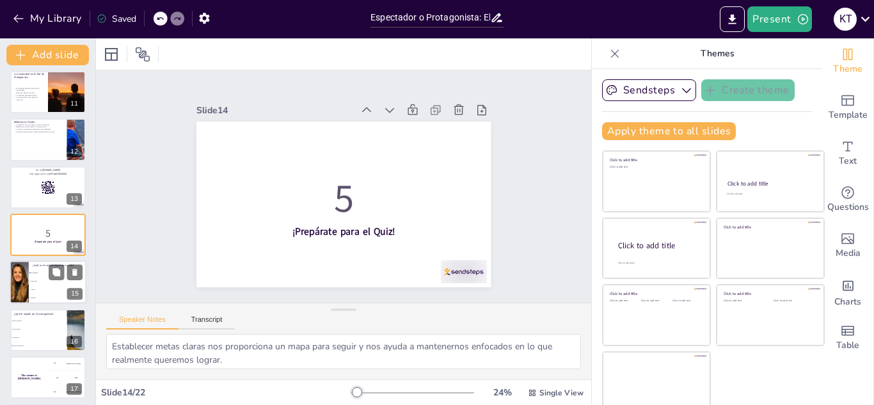
click at [34, 270] on li "Protagonista" at bounding box center [58, 273] width 58 height 8
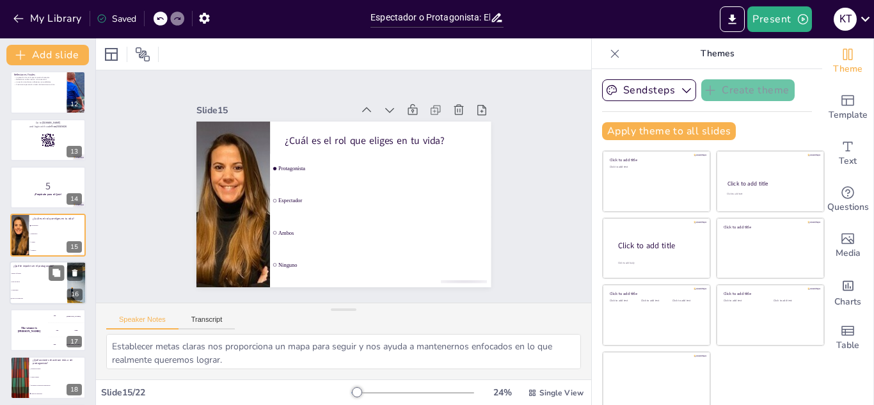
click at [48, 283] on li "Falta de apoyo" at bounding box center [39, 282] width 58 height 8
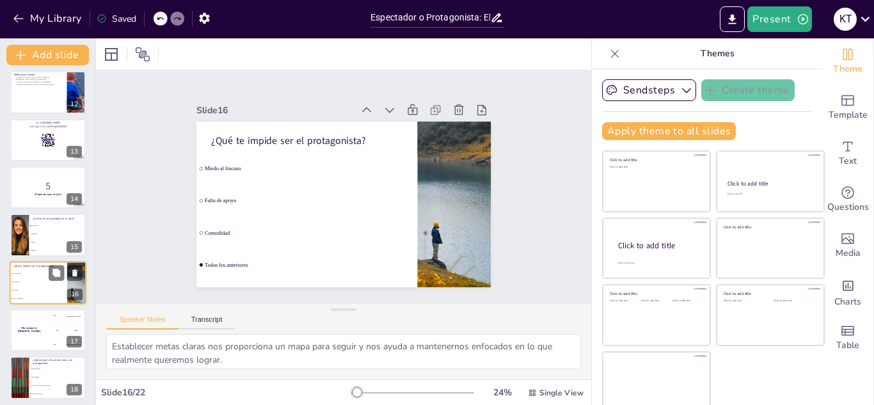
scroll to position [575, 0]
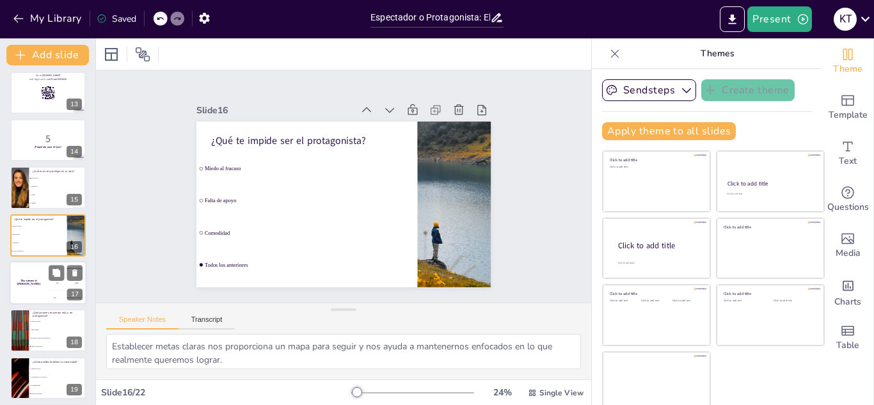
click at [60, 287] on div "200 Jaap" at bounding box center [67, 283] width 38 height 14
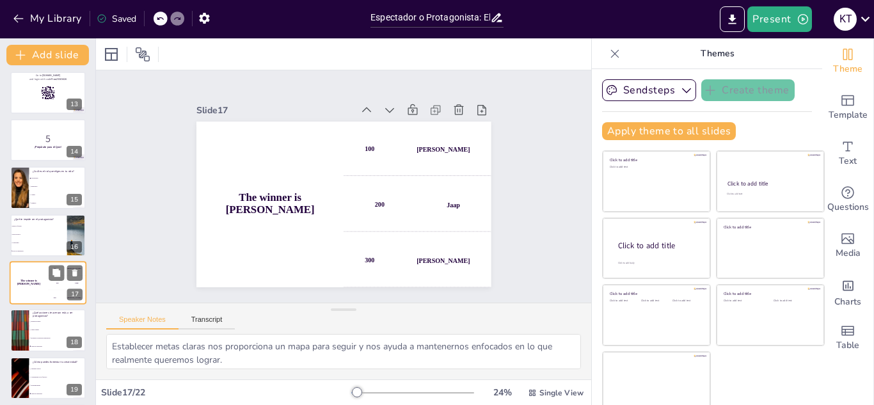
scroll to position [623, 0]
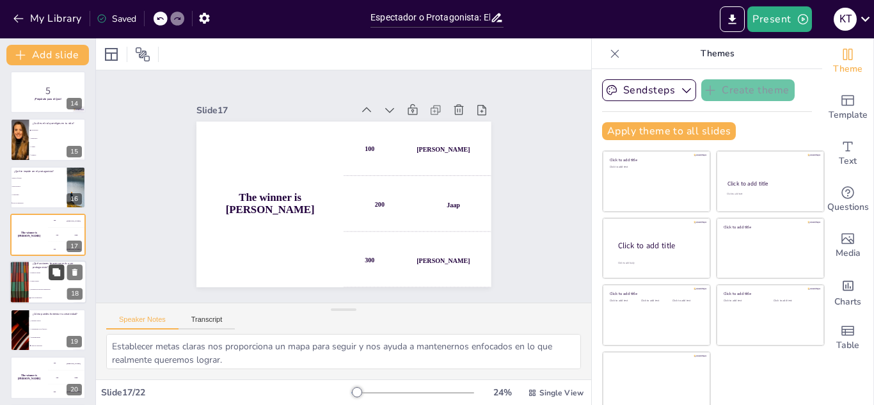
click at [61, 278] on button at bounding box center [56, 272] width 15 height 15
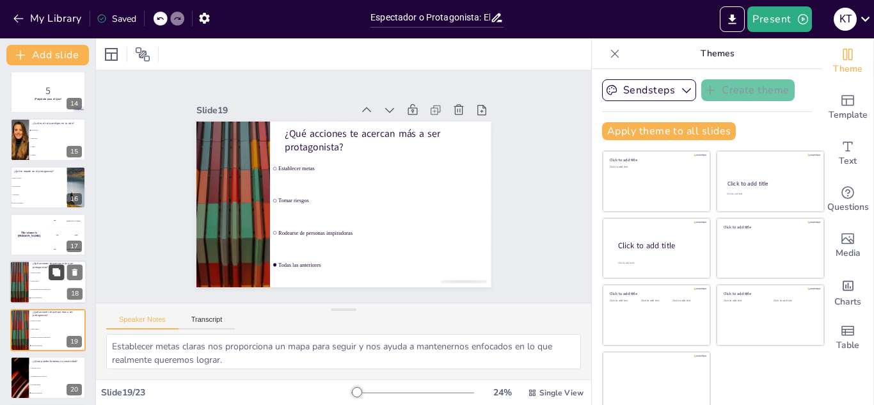
scroll to position [718, 0]
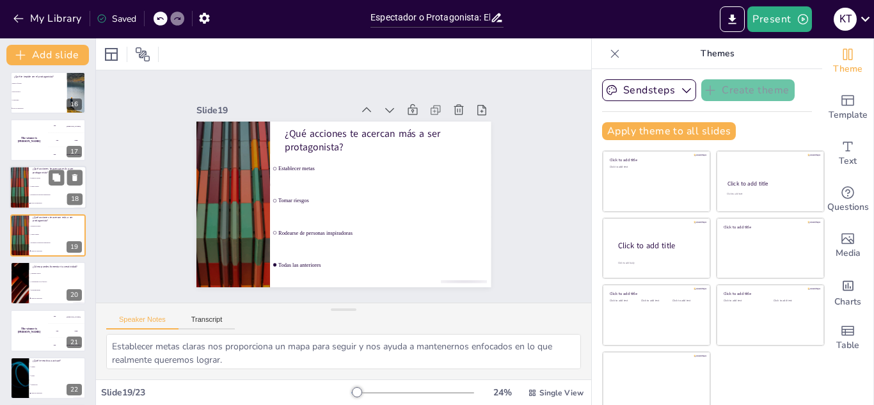
click at [57, 196] on li "Rodearse de personas inspiradoras" at bounding box center [58, 195] width 58 height 8
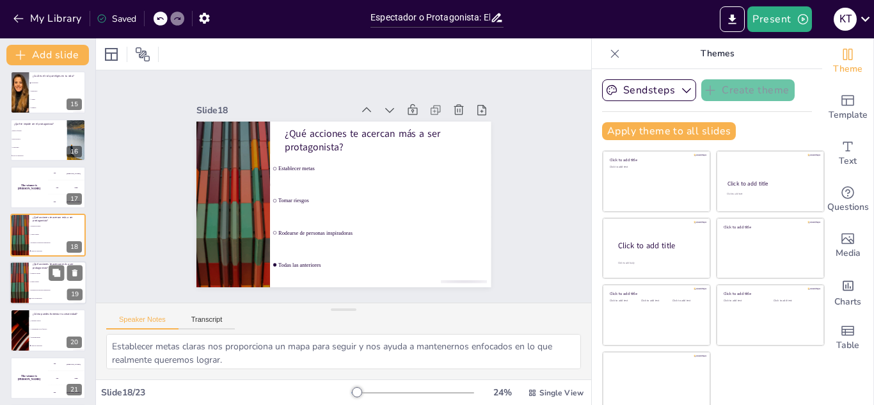
click at [40, 284] on li "Tomar riesgos" at bounding box center [58, 282] width 58 height 8
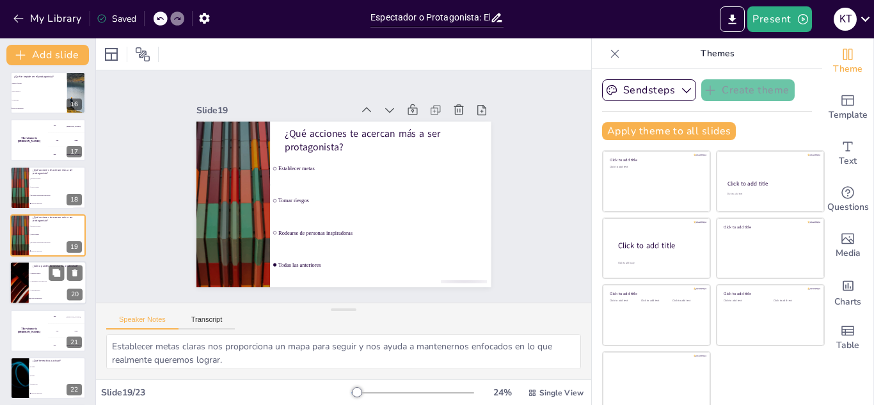
click at [40, 287] on li "Experimentando" at bounding box center [58, 291] width 58 height 8
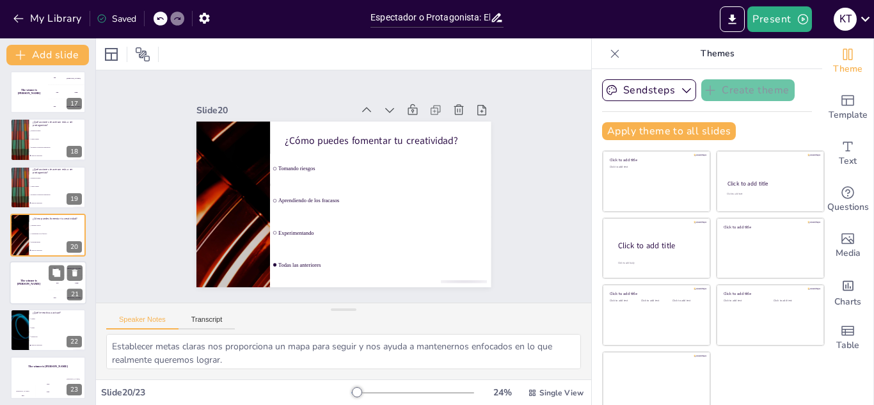
click at [40, 285] on div "The winner is [PERSON_NAME]" at bounding box center [29, 283] width 38 height 44
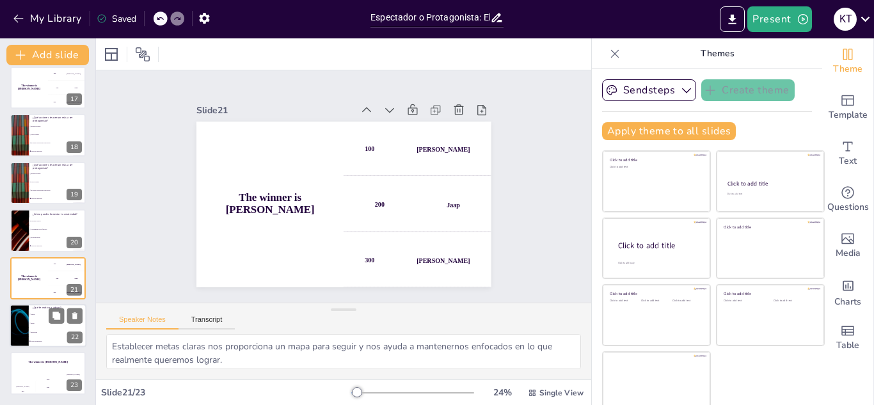
click at [24, 325] on div at bounding box center [19, 326] width 77 height 44
